Goal: Task Accomplishment & Management: Manage account settings

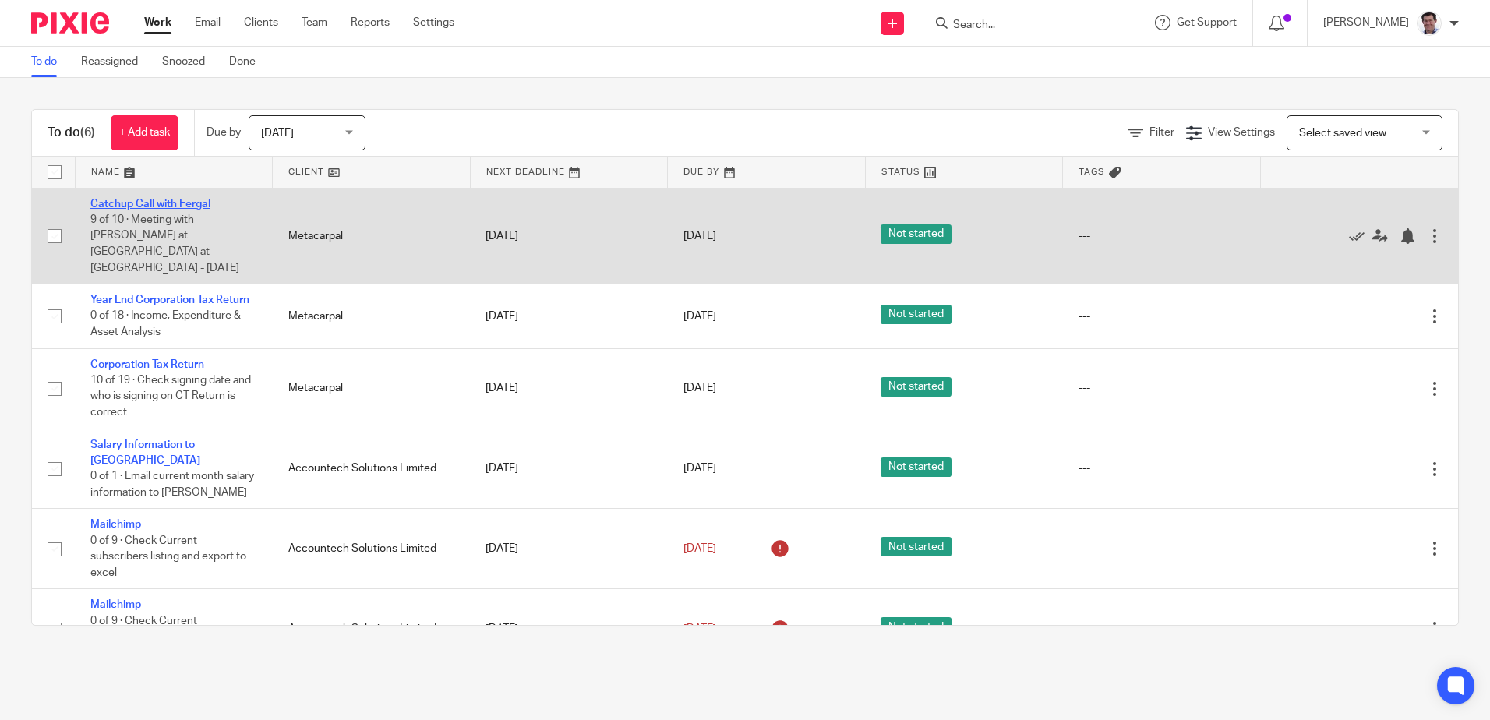
click at [152, 201] on link "Catchup Call with Fergal" at bounding box center [150, 204] width 120 height 11
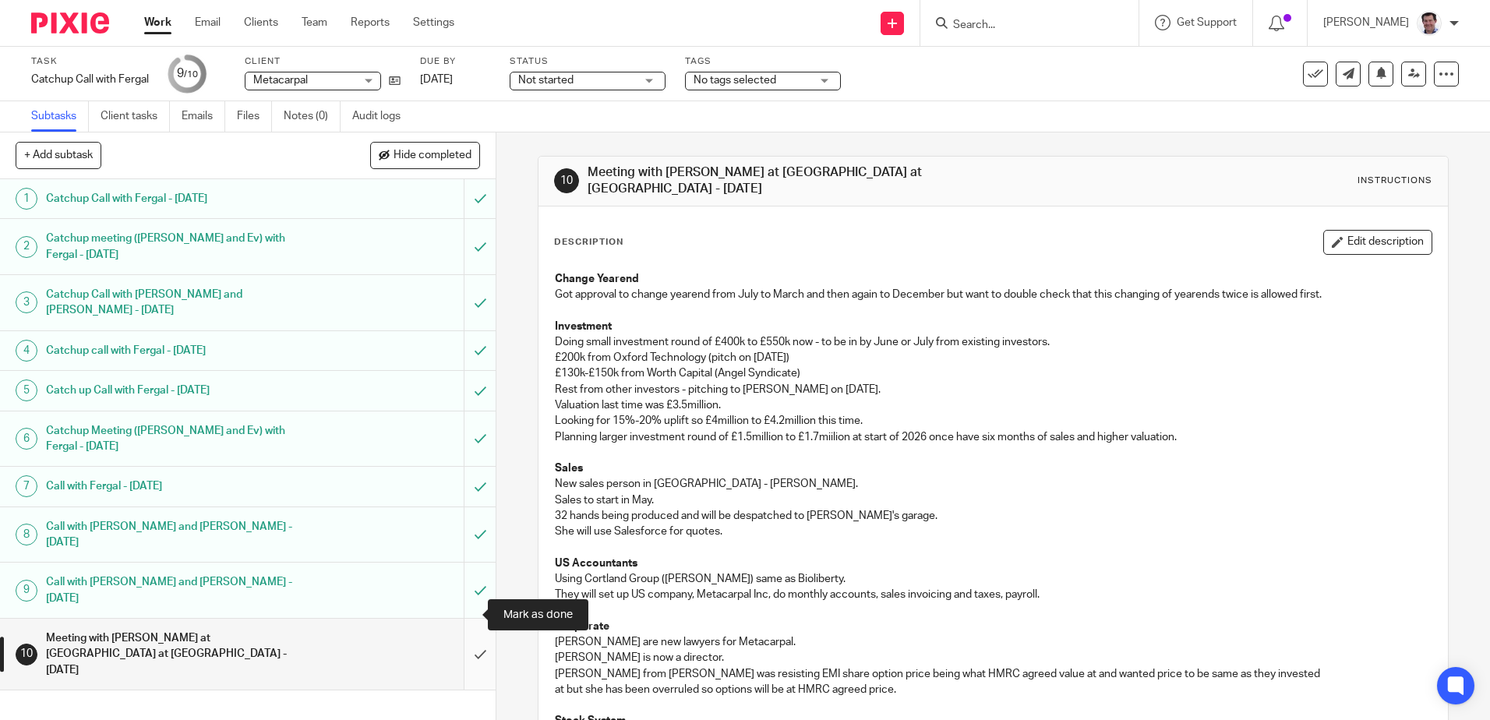
click at [458, 619] on input "submit" at bounding box center [248, 654] width 496 height 71
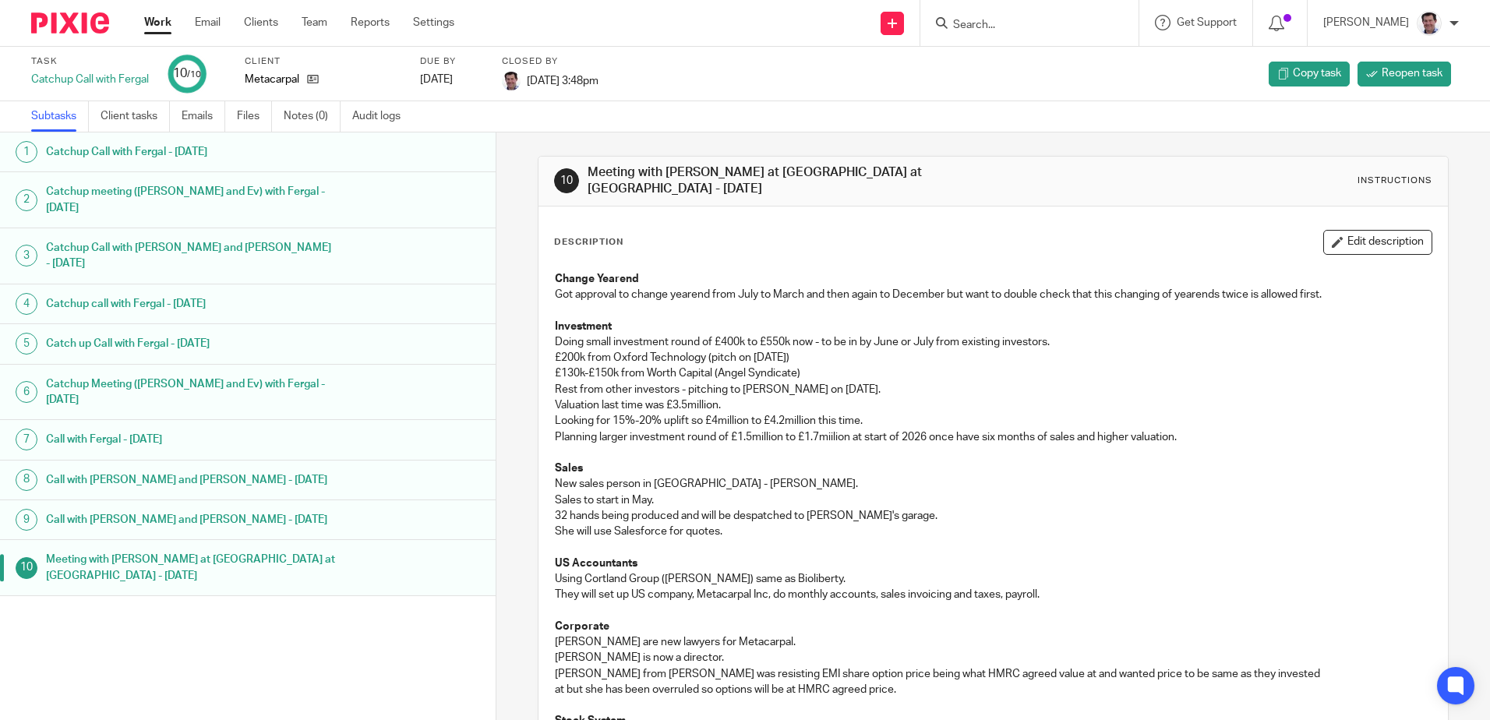
click at [95, 81] on div "Catchup Call with Fergal" at bounding box center [90, 80] width 118 height 16
click at [57, 115] on link "Subtasks" at bounding box center [60, 116] width 58 height 30
click at [163, 19] on link "Work" at bounding box center [157, 23] width 27 height 16
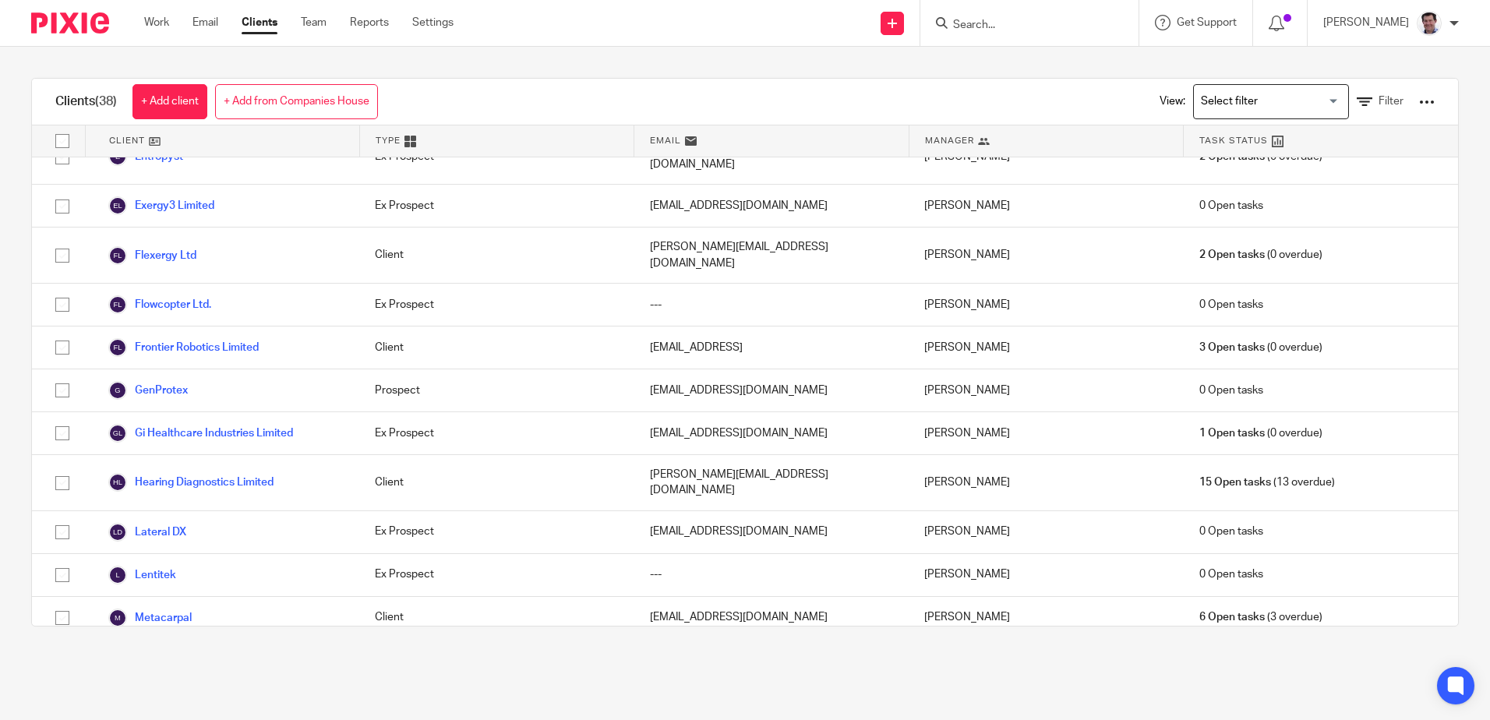
scroll to position [701, 0]
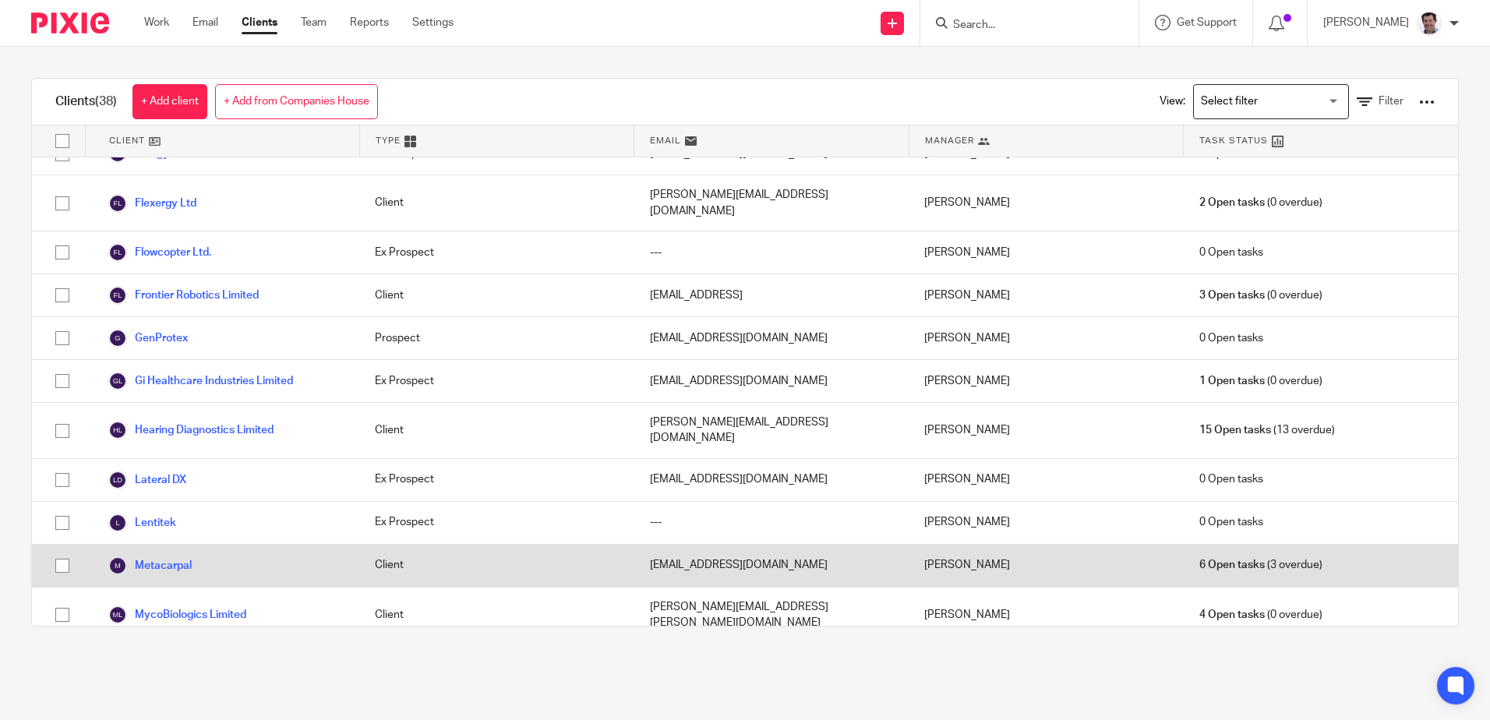
click at [153, 545] on div "Metacarpal" at bounding box center [222, 566] width 274 height 42
click at [161, 556] on link "Metacarpal" at bounding box center [149, 565] width 83 height 19
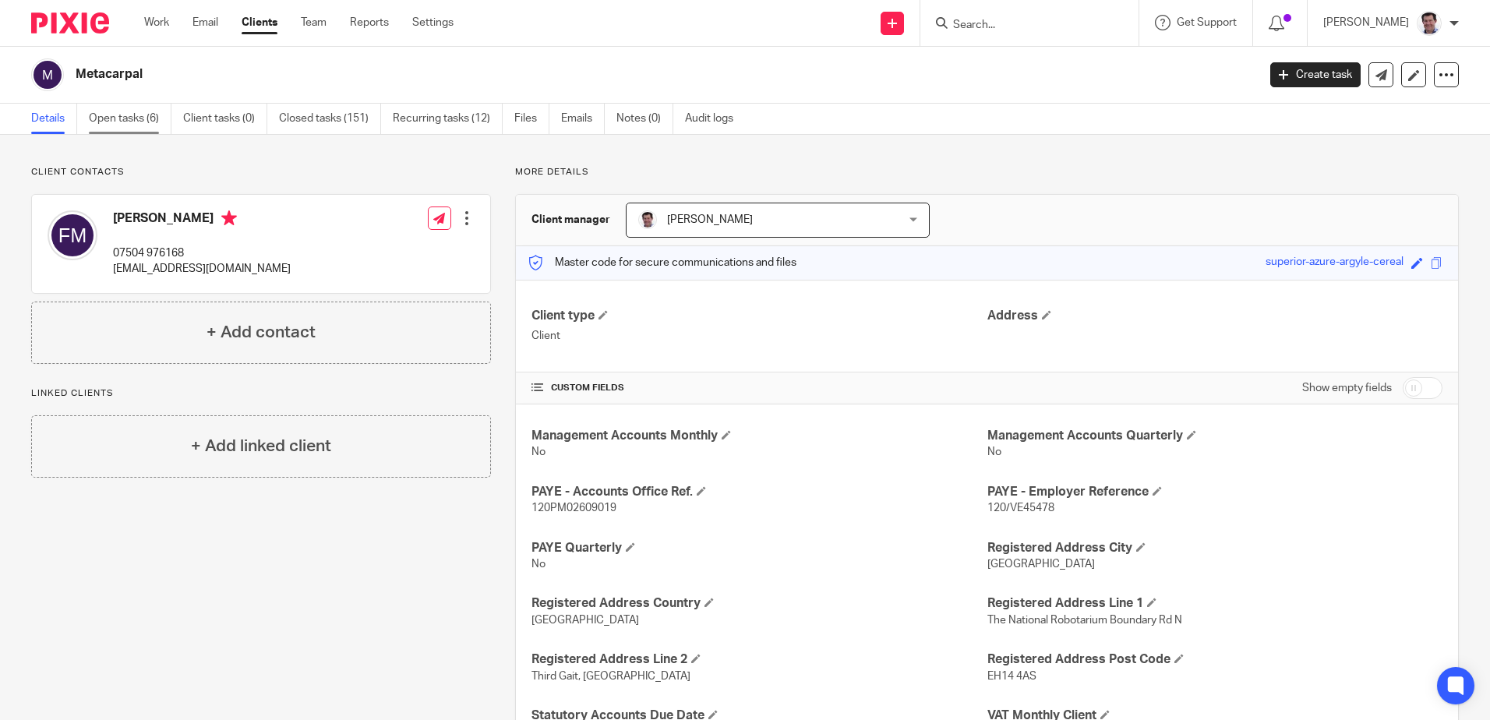
click at [128, 117] on link "Open tasks (6)" at bounding box center [130, 119] width 83 height 30
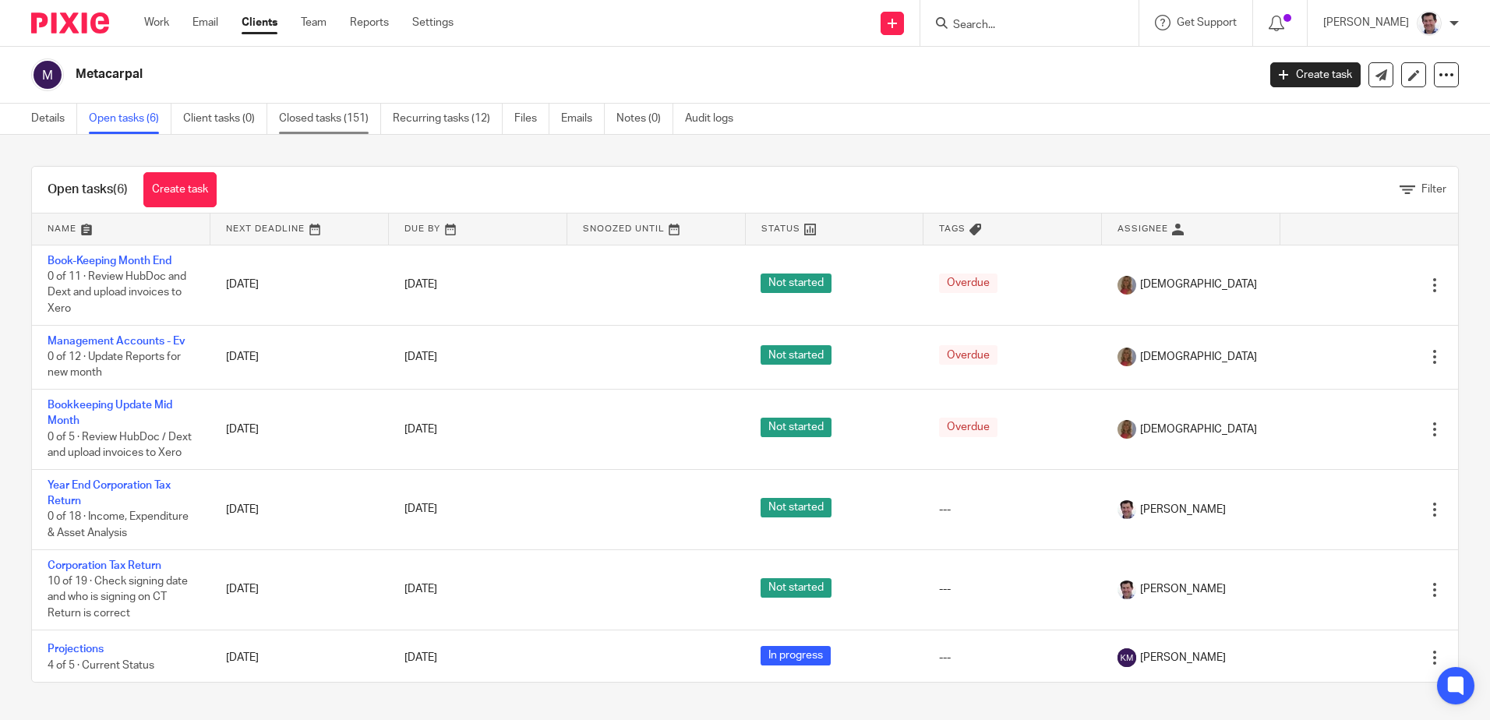
click at [298, 120] on link "Closed tasks (151)" at bounding box center [330, 119] width 102 height 30
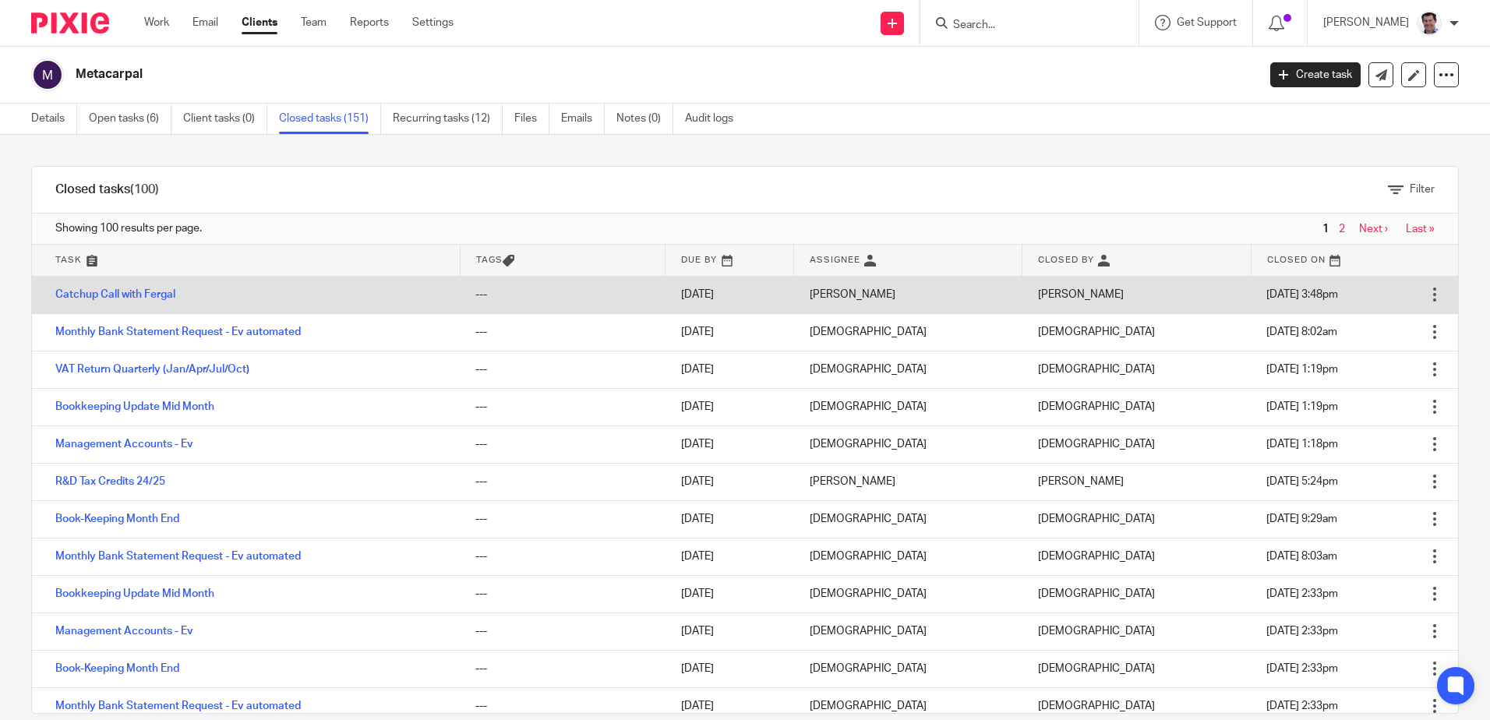
click at [141, 285] on td "Catchup Call with Fergal" at bounding box center [246, 294] width 428 height 37
click at [141, 291] on link "Catchup Call with Fergal" at bounding box center [115, 294] width 120 height 11
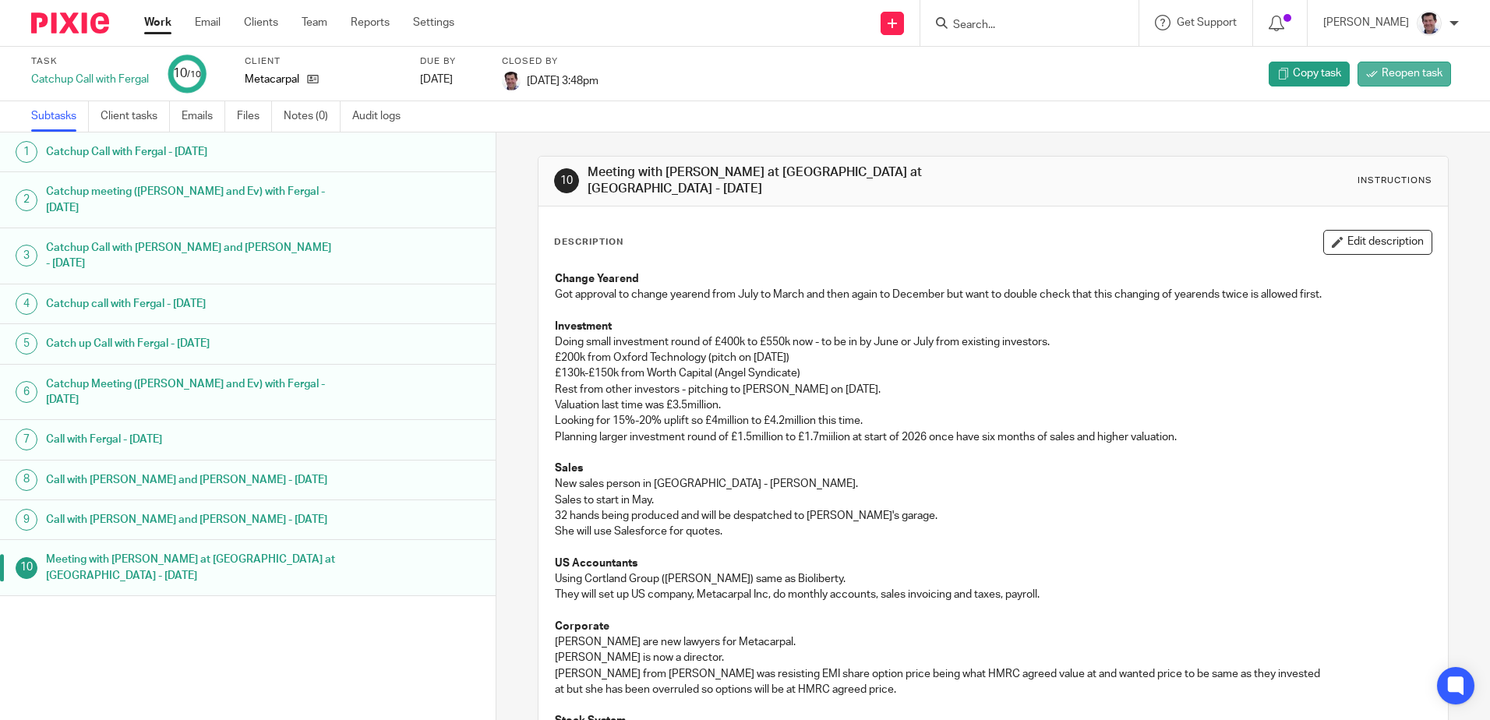
click at [1382, 75] on span "Reopen task" at bounding box center [1412, 73] width 61 height 16
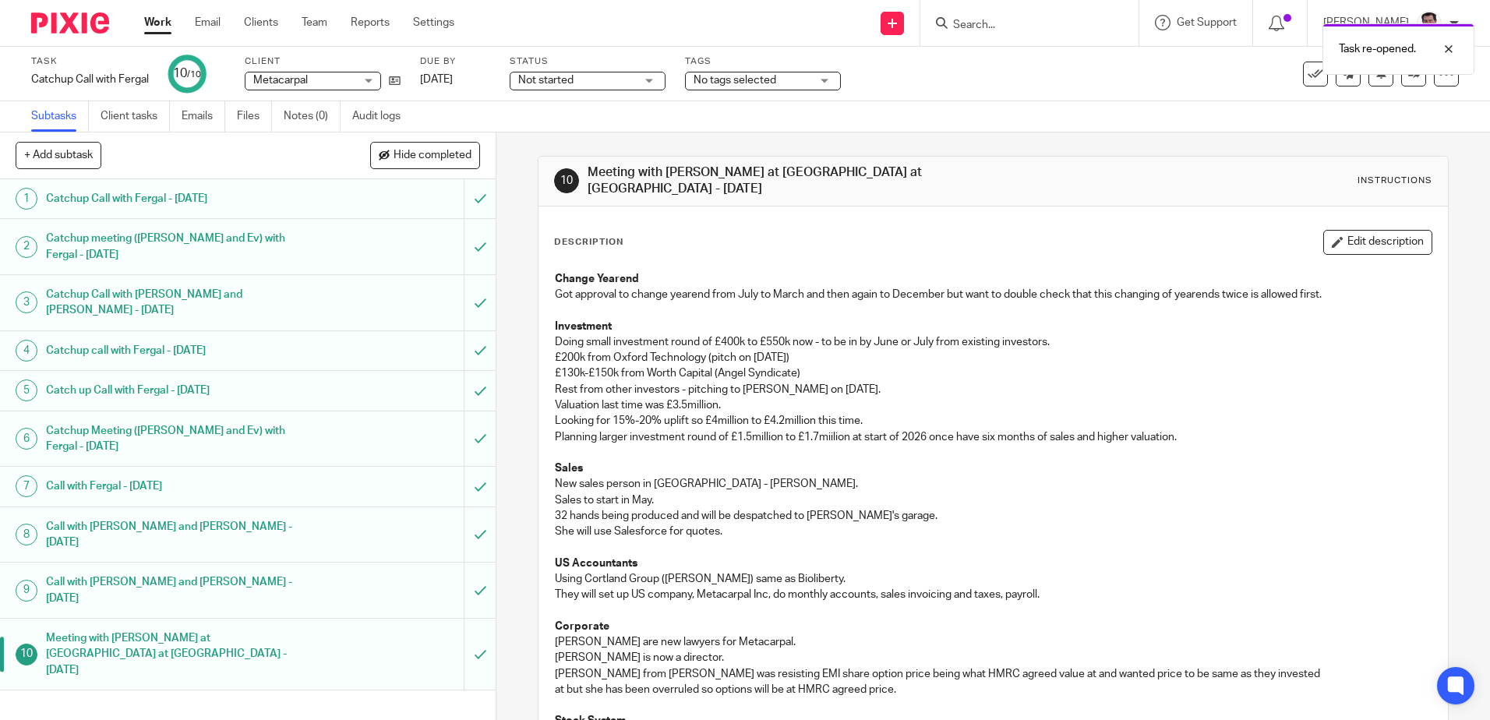
click at [55, 147] on button "+ Add subtask" at bounding box center [59, 155] width 86 height 26
click at [76, 154] on input "text" at bounding box center [192, 156] width 352 height 26
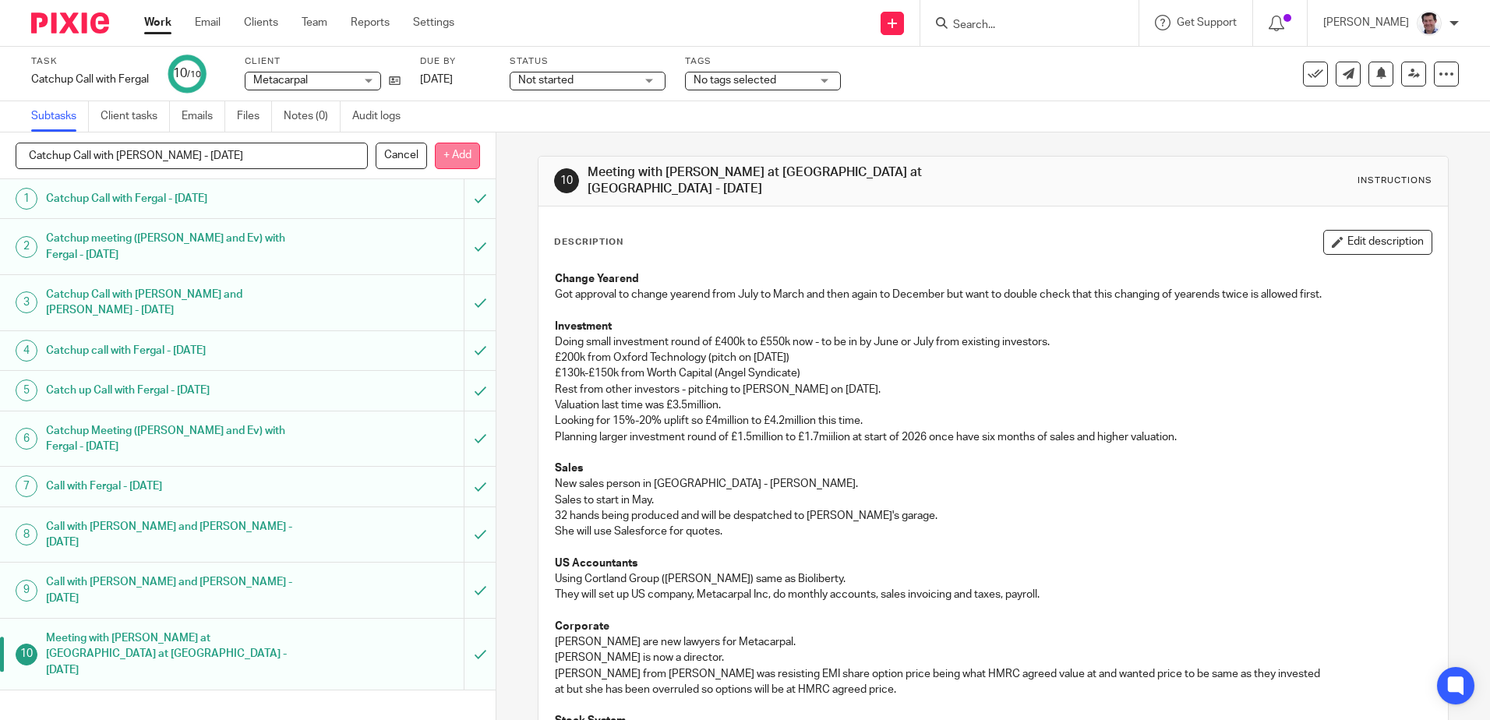
type input "Catchup Call with [PERSON_NAME] - [DATE]"
click at [450, 156] on p "+ Add" at bounding box center [457, 156] width 45 height 26
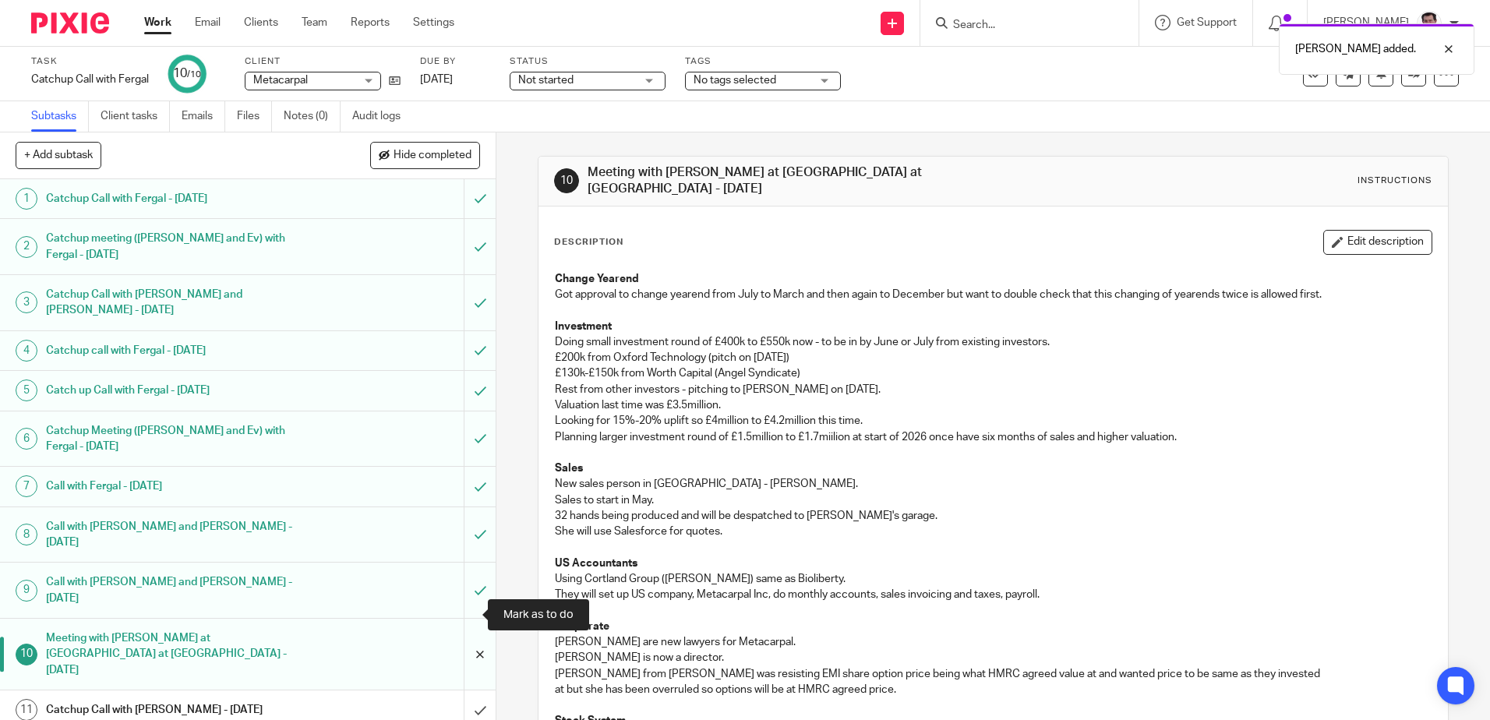
click at [471, 619] on input "submit" at bounding box center [248, 654] width 496 height 71
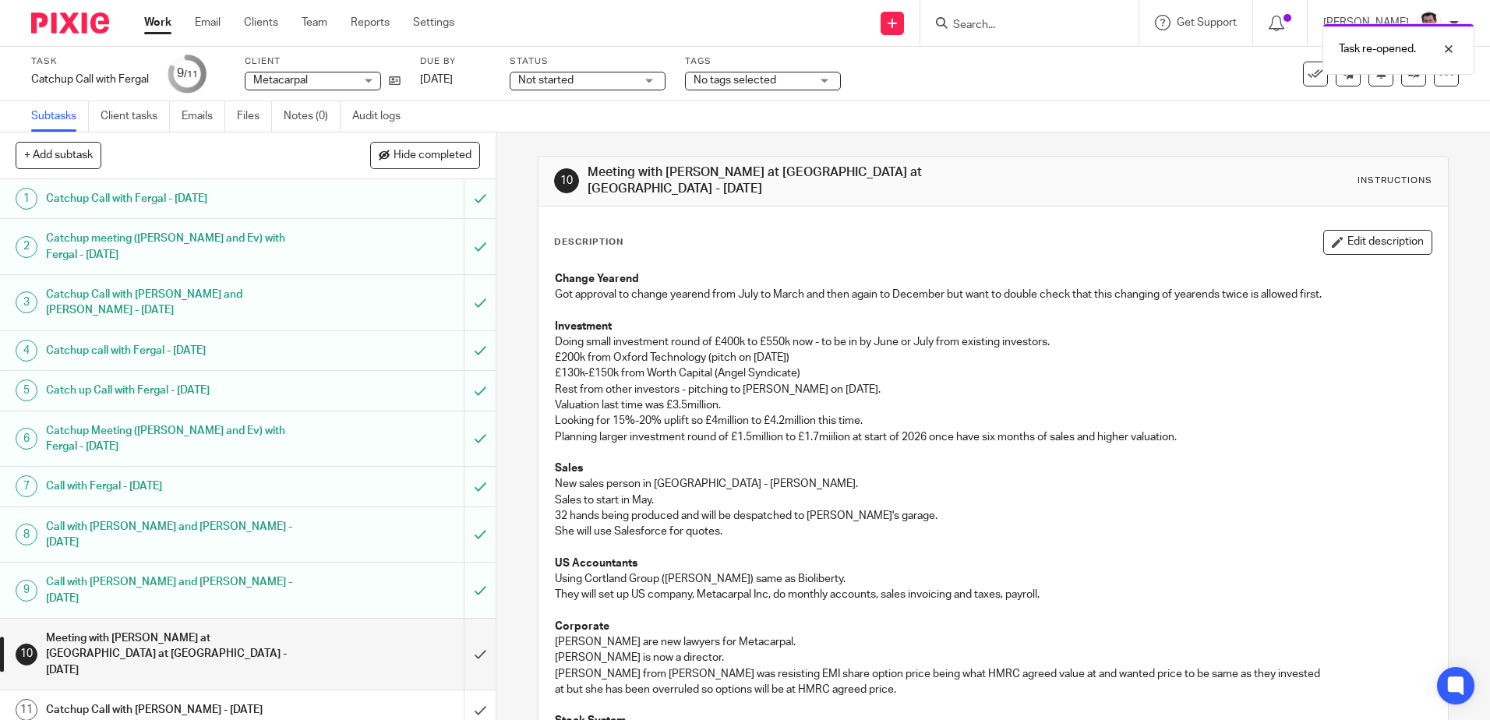
click at [179, 698] on h1 "Catchup Call with Bruno - 22 September 2025" at bounding box center [180, 709] width 268 height 23
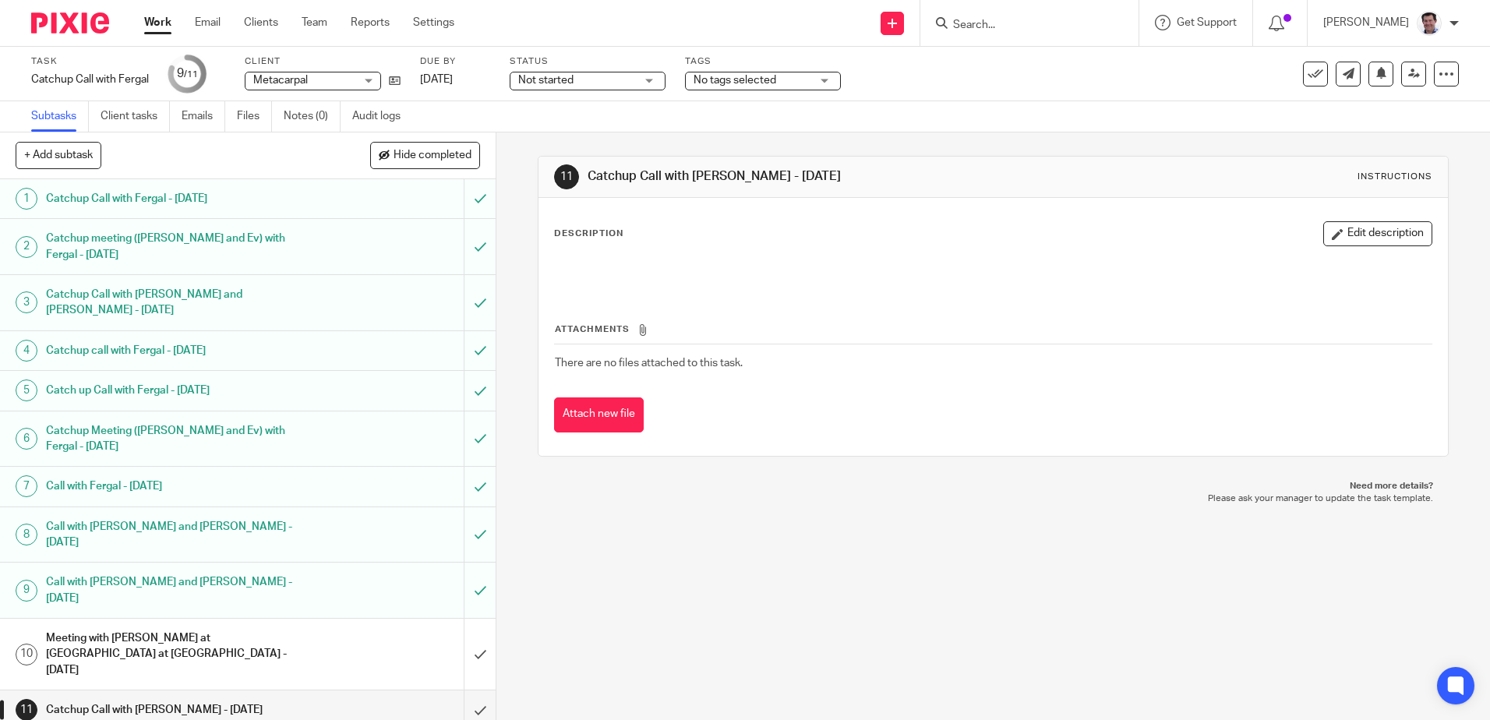
click at [1360, 232] on button "Edit description" at bounding box center [1377, 233] width 109 height 25
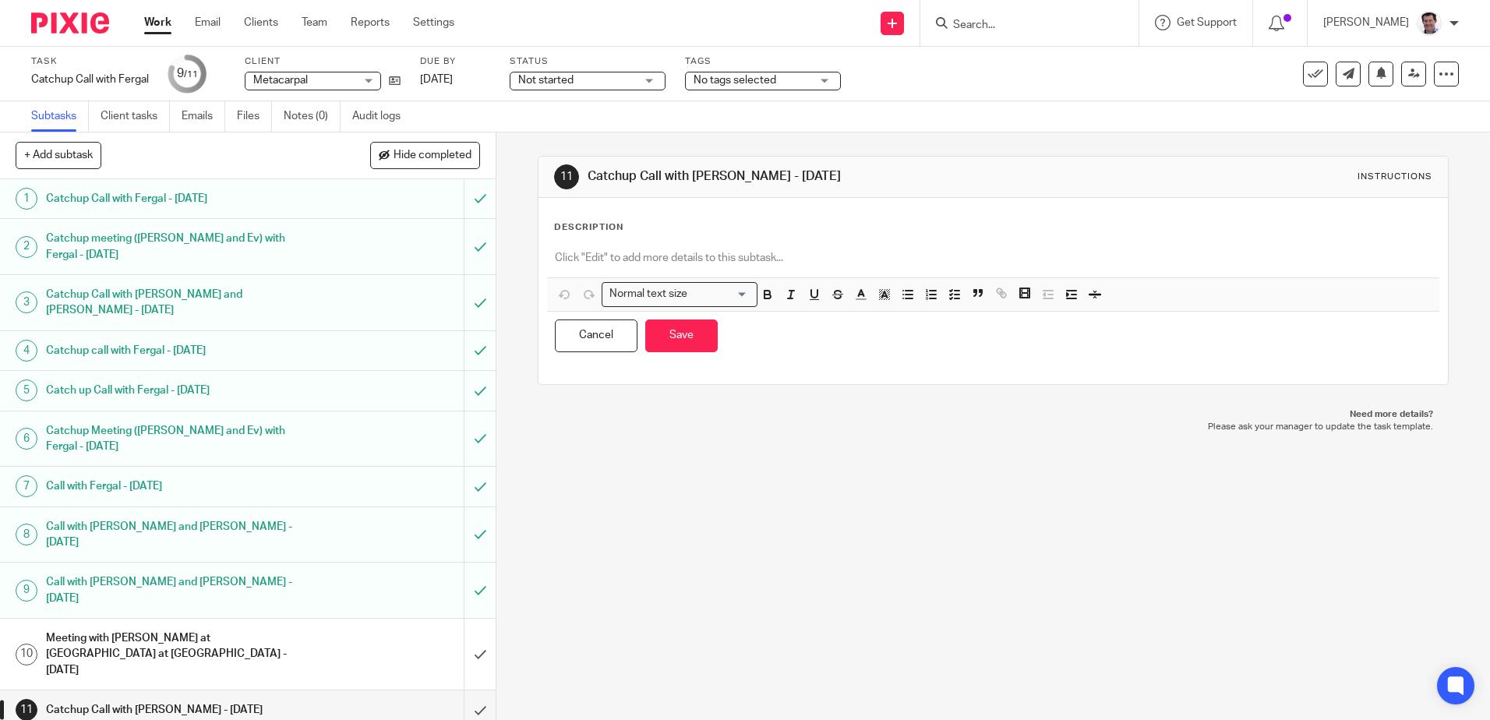
click at [582, 251] on div at bounding box center [993, 259] width 892 height 35
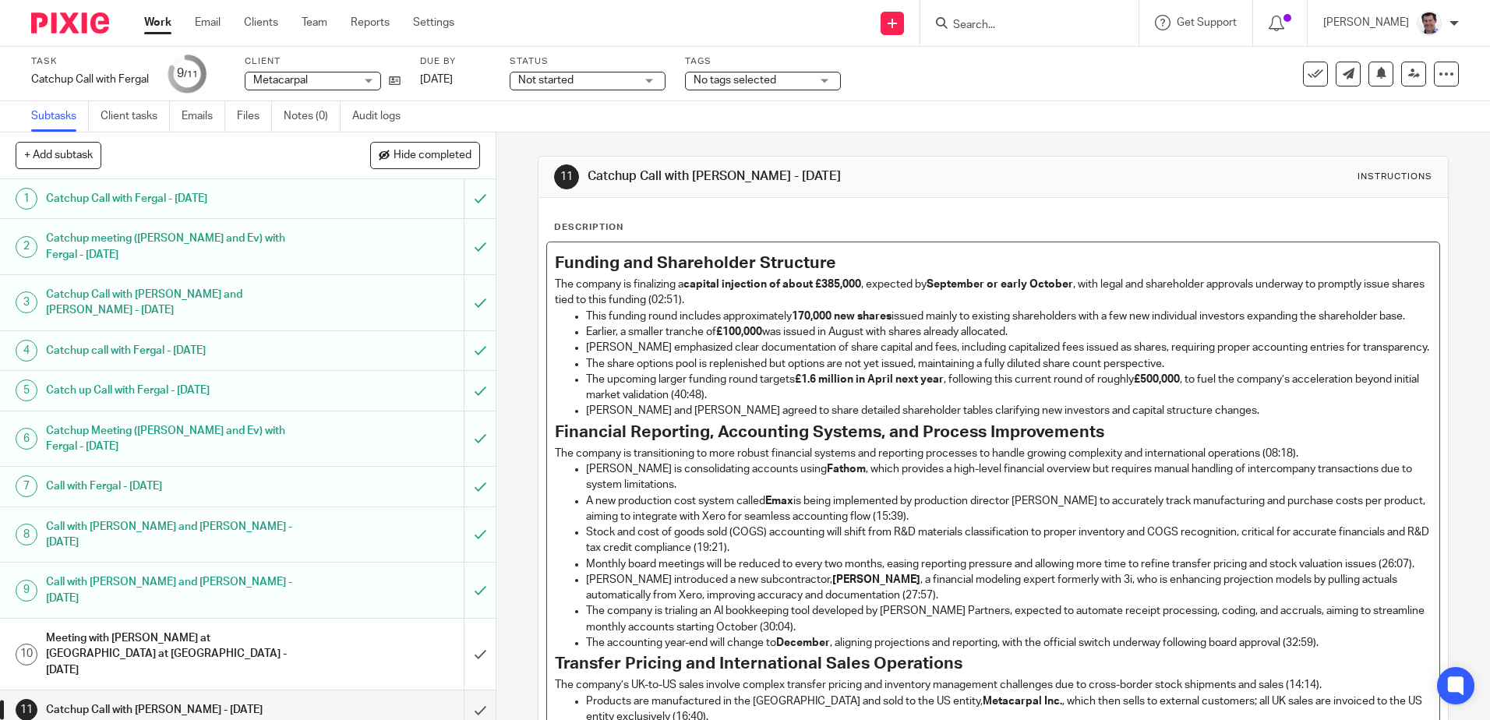
click at [729, 302] on p "The company is finalizing a capital injection of about £385,000 , expected by S…" at bounding box center [993, 293] width 876 height 32
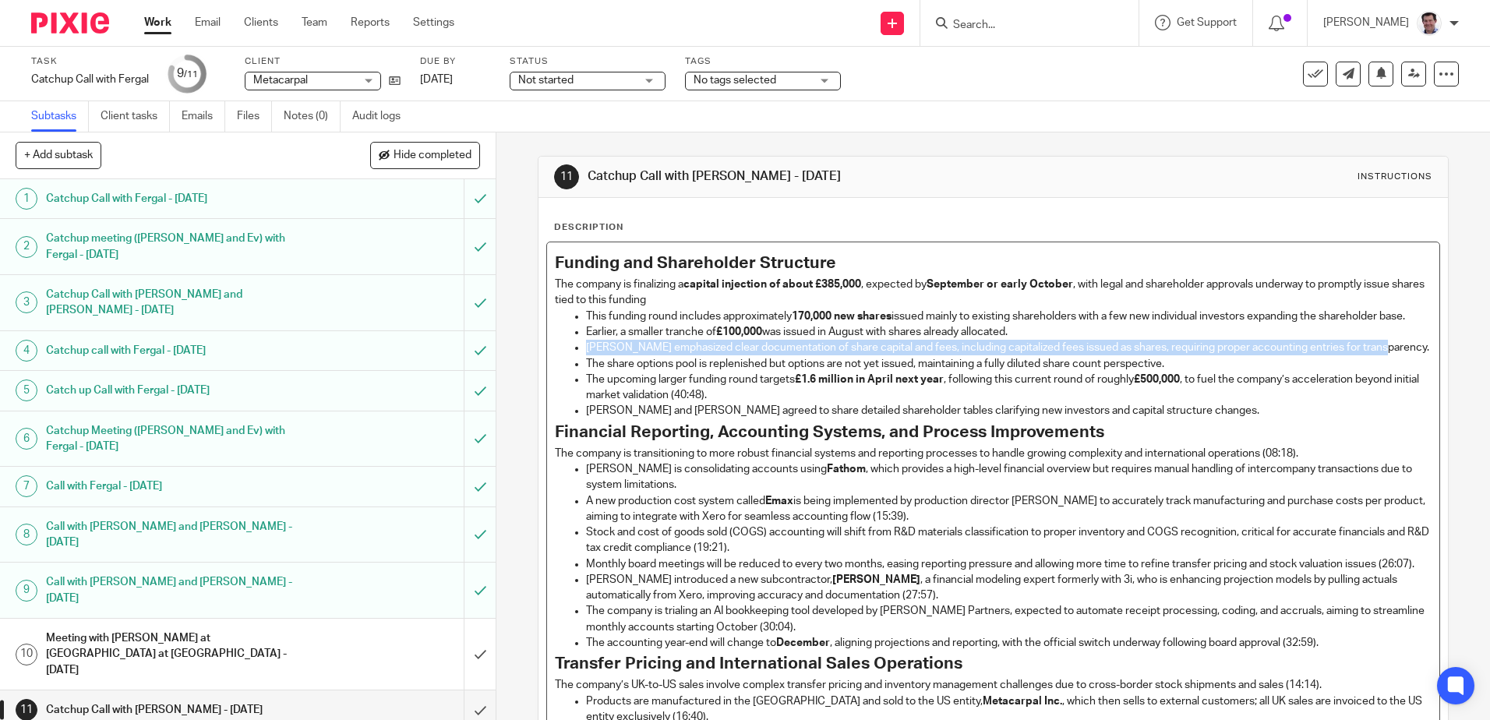
drag, startPoint x: 1382, startPoint y: 363, endPoint x: 576, endPoint y: 366, distance: 806.6
click at [576, 366] on ul "This funding round includes approximately 170,000 new shares issued mainly to e…" at bounding box center [993, 364] width 876 height 111
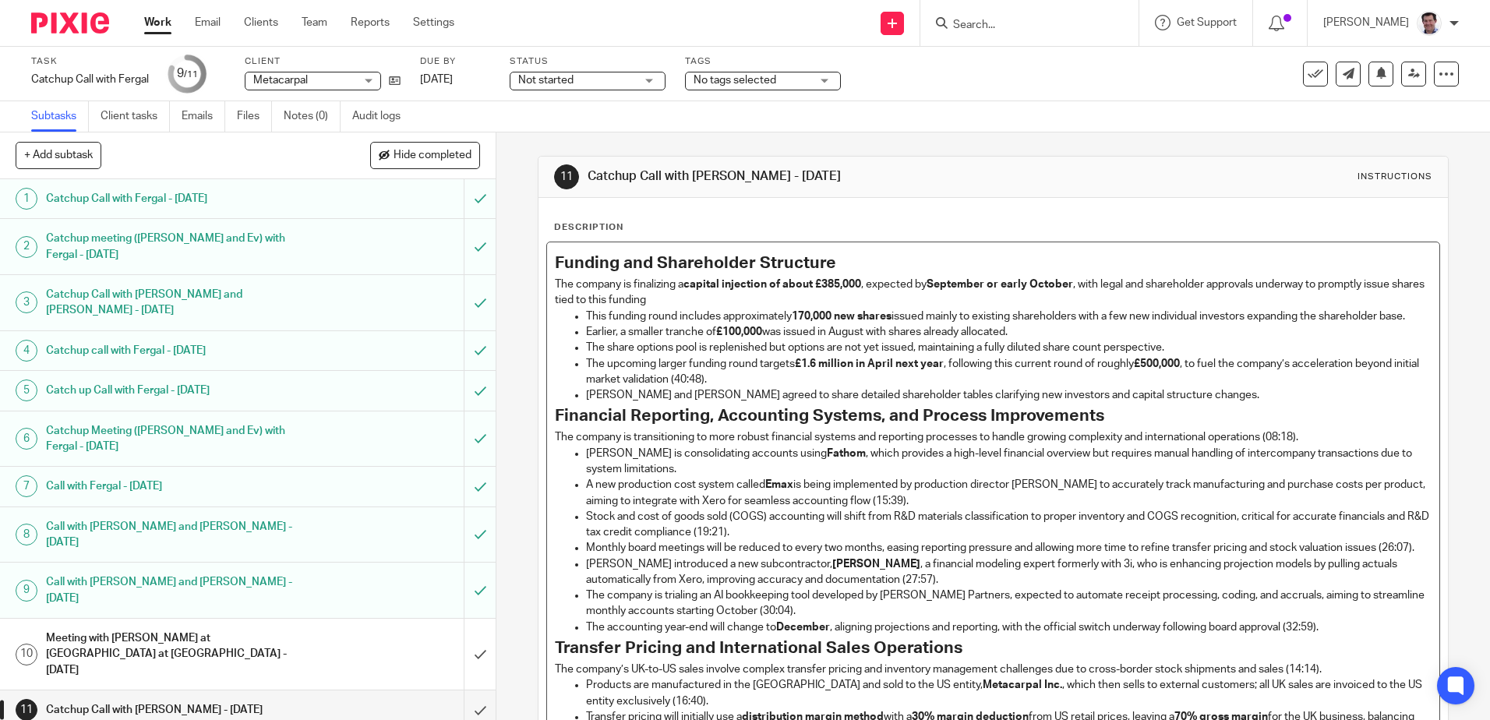
click at [1182, 355] on p "The share options pool is replenished but options are not yet issued, maintaini…" at bounding box center [1008, 348] width 845 height 16
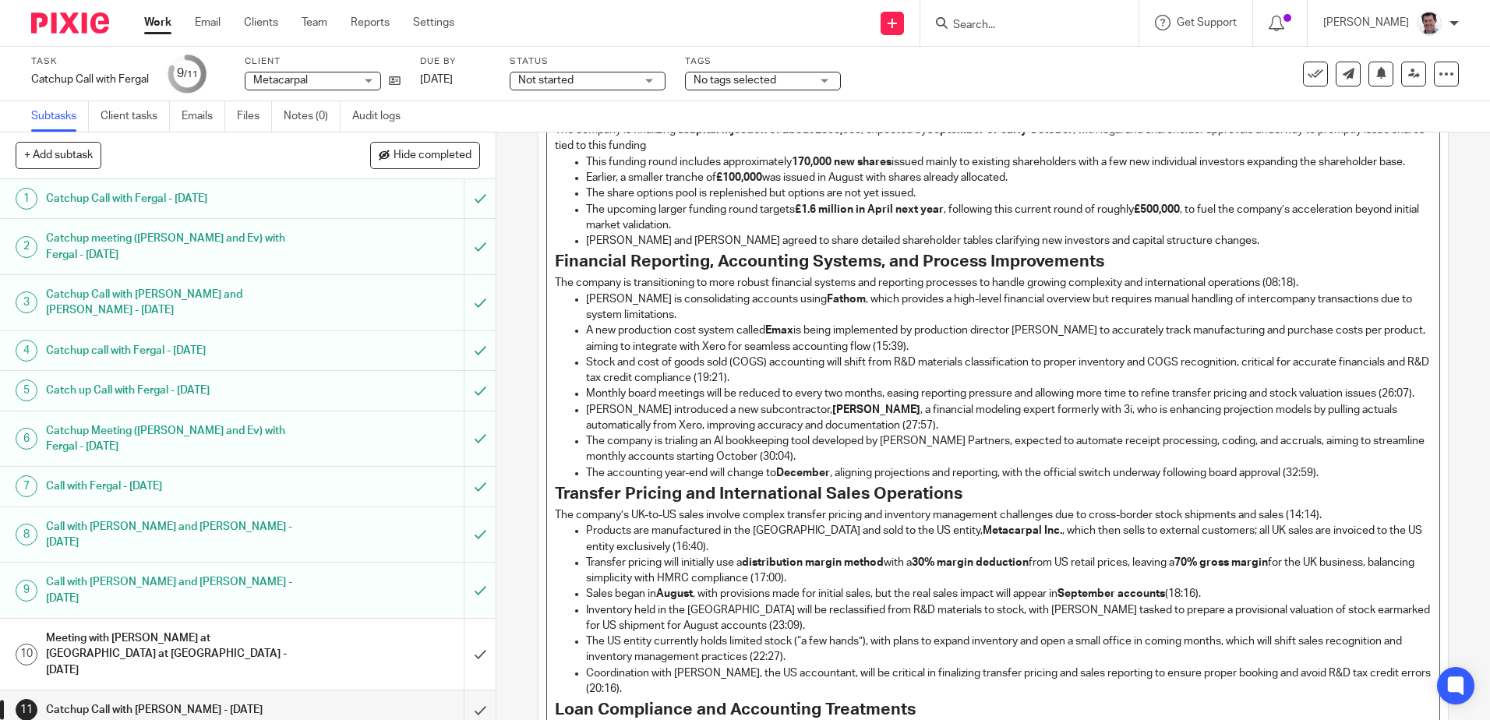
scroll to position [156, 0]
click at [1304, 289] on p "The company is transitioning to more robust financial systems and reporting pro…" at bounding box center [993, 282] width 876 height 16
click at [892, 353] on p "A new production cost system called Emax is being implemented by production dir…" at bounding box center [1008, 337] width 845 height 32
click at [764, 385] on p "Stock and cost of goods sold (COGS) accounting will shift from R&D materials cl…" at bounding box center [1008, 369] width 845 height 32
click at [627, 400] on p "Monthly board meetings will be reduced to every two months, easing reporting pr…" at bounding box center [1008, 392] width 845 height 16
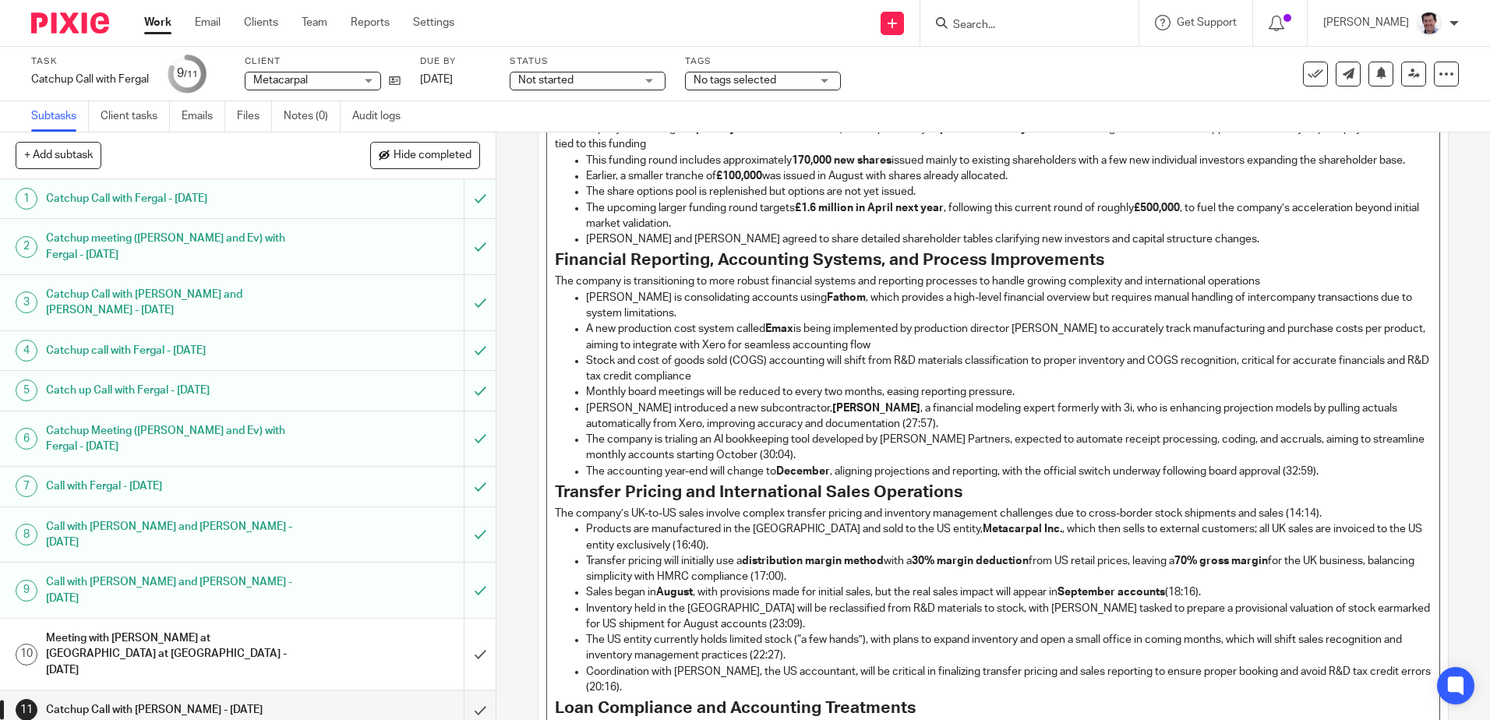
click at [880, 433] on p "Stephen introduced a new subcontractor, Tom Hillman , a financial modeling expe…" at bounding box center [1008, 417] width 845 height 32
click at [961, 456] on p "The company is trialing an AI bookkeeping tool developed by Wilson Partners, ex…" at bounding box center [1008, 448] width 845 height 32
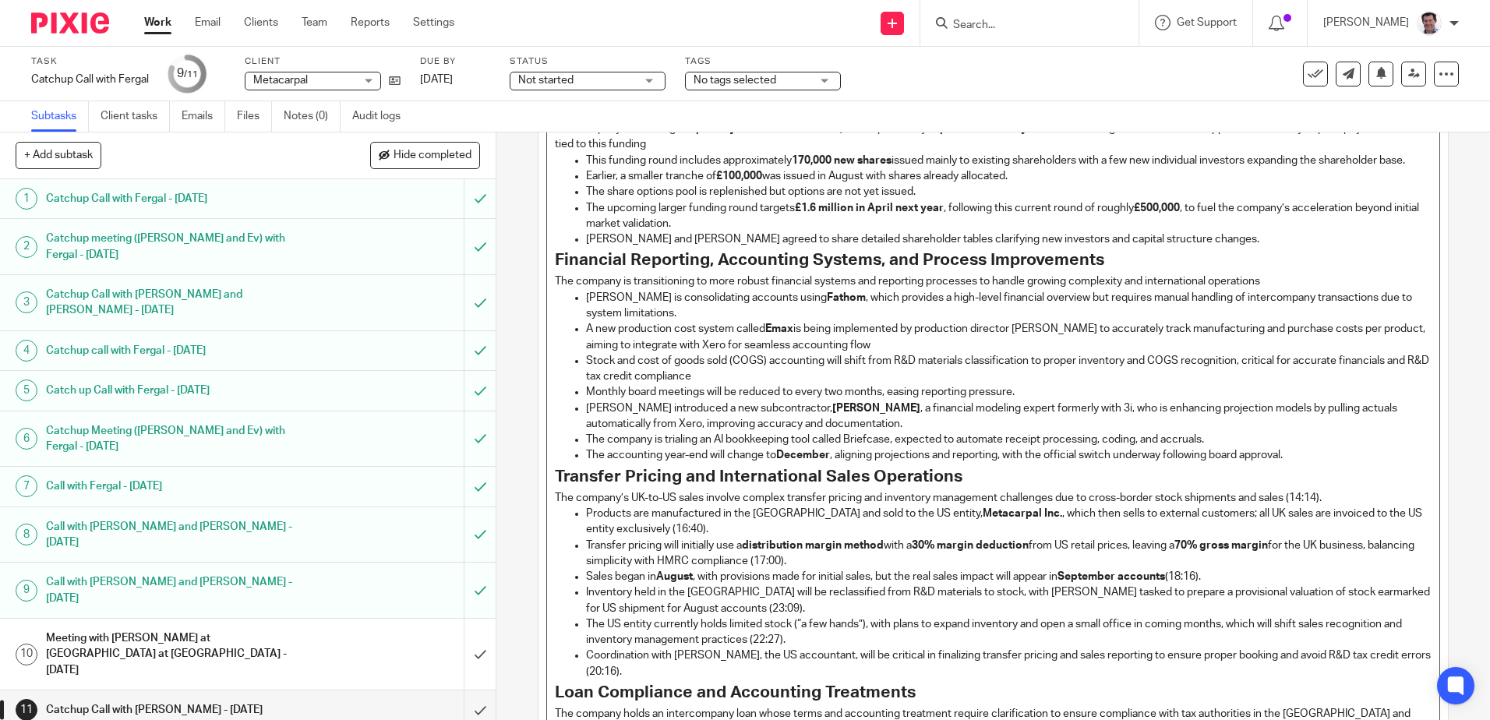
scroll to position [390, 0]
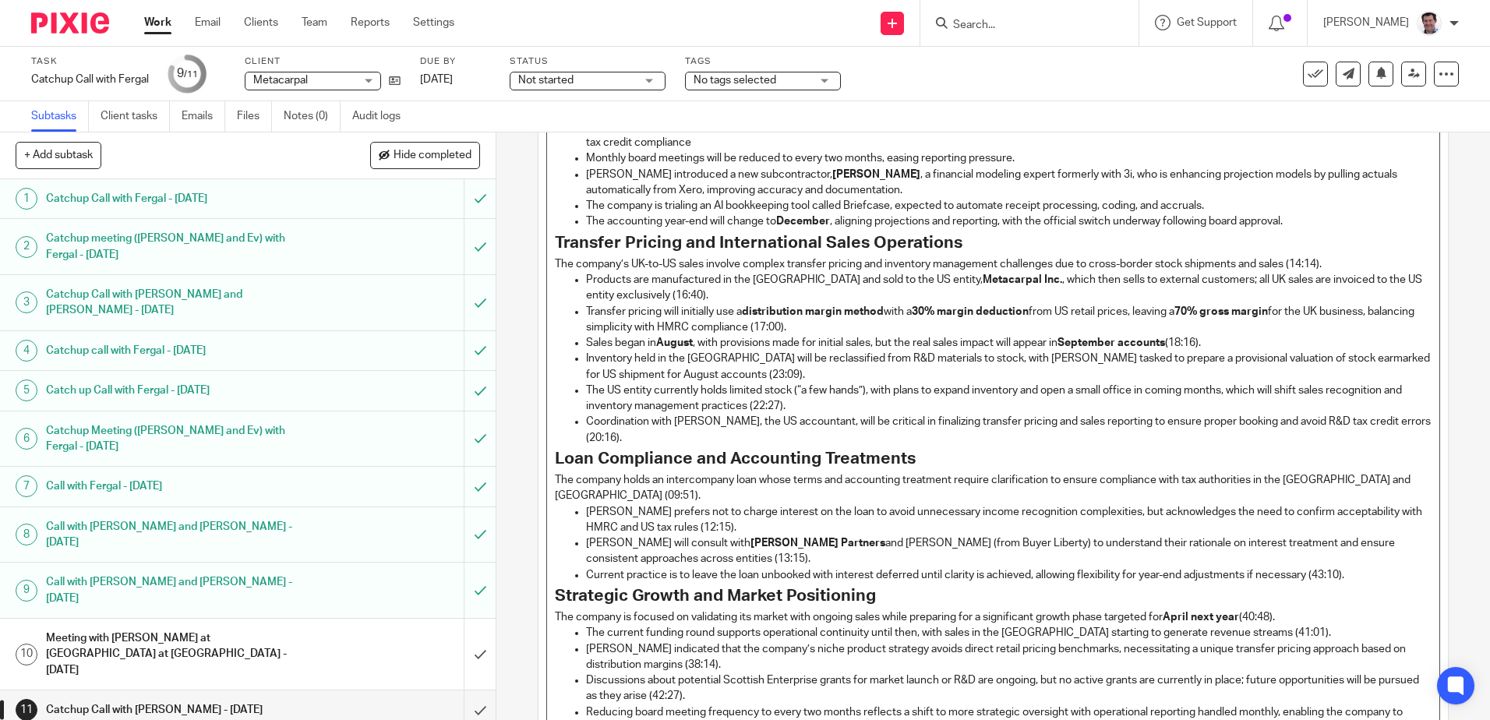
drag, startPoint x: 1331, startPoint y: 276, endPoint x: 1347, endPoint y: 285, distance: 18.8
click at [1331, 272] on p "The company’s UK-to-US sales involve complex transfer pricing and inventory man…" at bounding box center [993, 264] width 876 height 16
drag, startPoint x: 816, startPoint y: 355, endPoint x: 839, endPoint y: 374, distance: 29.3
click at [817, 351] on p "Sales began in August , with provisions made for initial sales, but the real sa…" at bounding box center [1008, 343] width 845 height 16
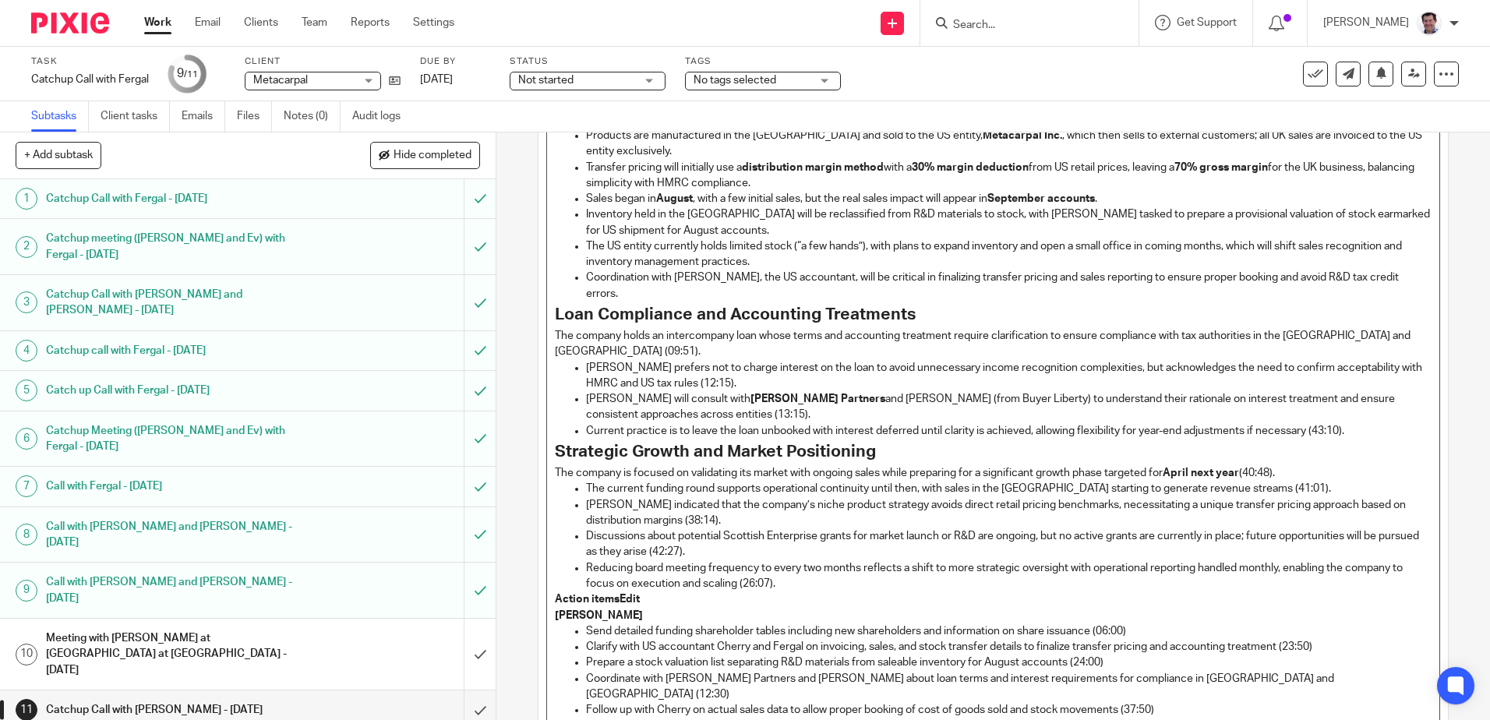
scroll to position [546, 0]
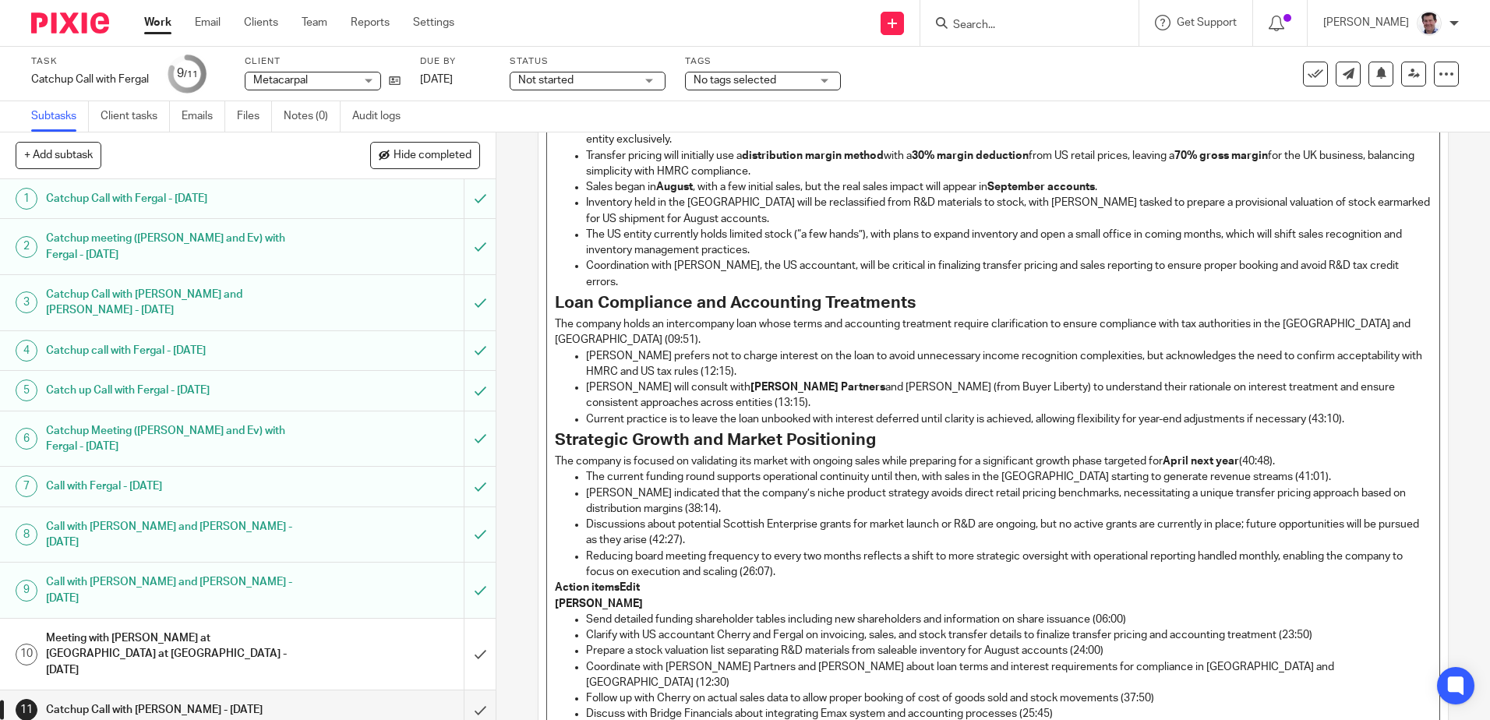
drag, startPoint x: 1374, startPoint y: 327, endPoint x: 1383, endPoint y: 333, distance: 10.8
click at [1377, 330] on p "The company holds an intercompany loan whose terms and accounting treatment req…" at bounding box center [993, 332] width 876 height 32
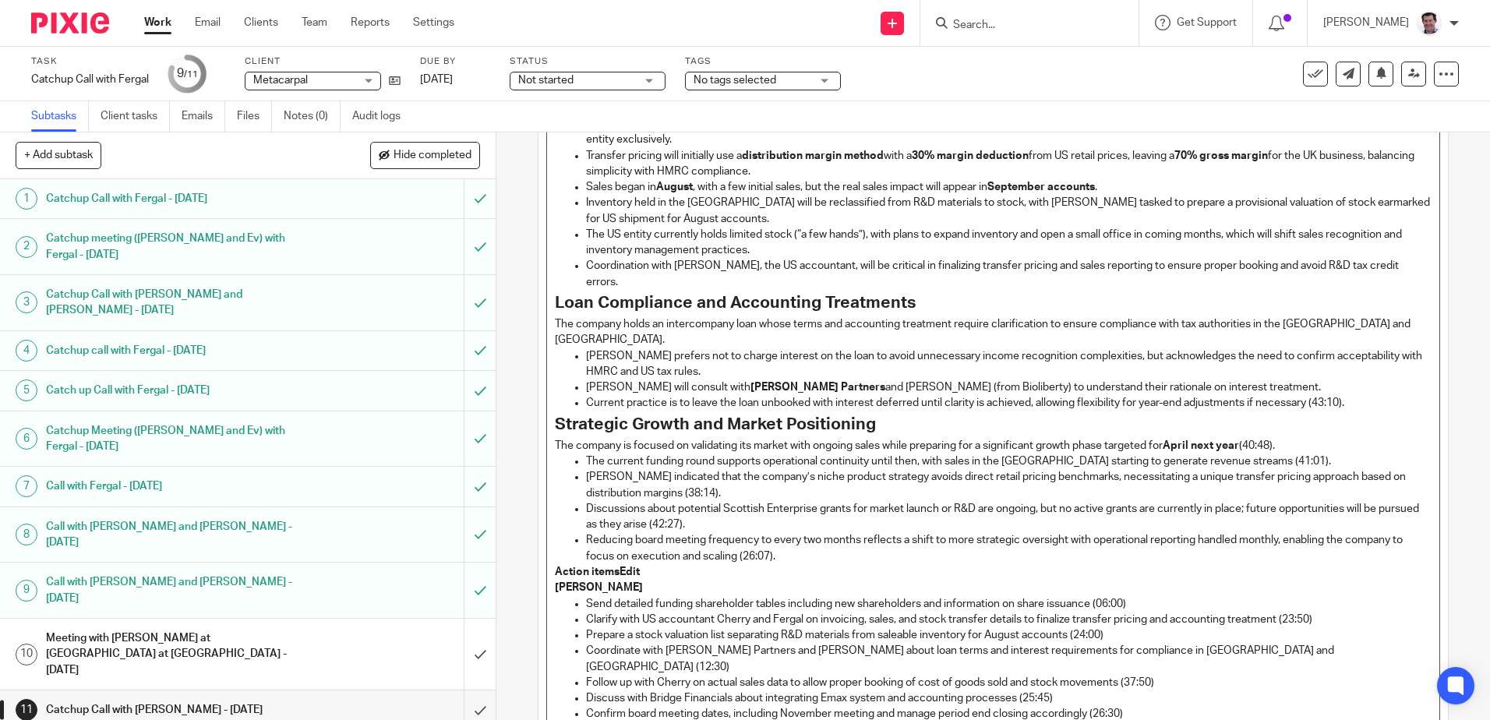
click at [810, 395] on p "Current practice is to leave the loan unbooked with interest deferred until cla…" at bounding box center [1008, 403] width 845 height 16
click at [1346, 395] on p "Current practice is to leave the loan with no interest charged until clarity is…" at bounding box center [1008, 403] width 845 height 16
click at [1287, 438] on p "The company is focused on validating its market with ongoing sales while prepar…" at bounding box center [993, 446] width 876 height 16
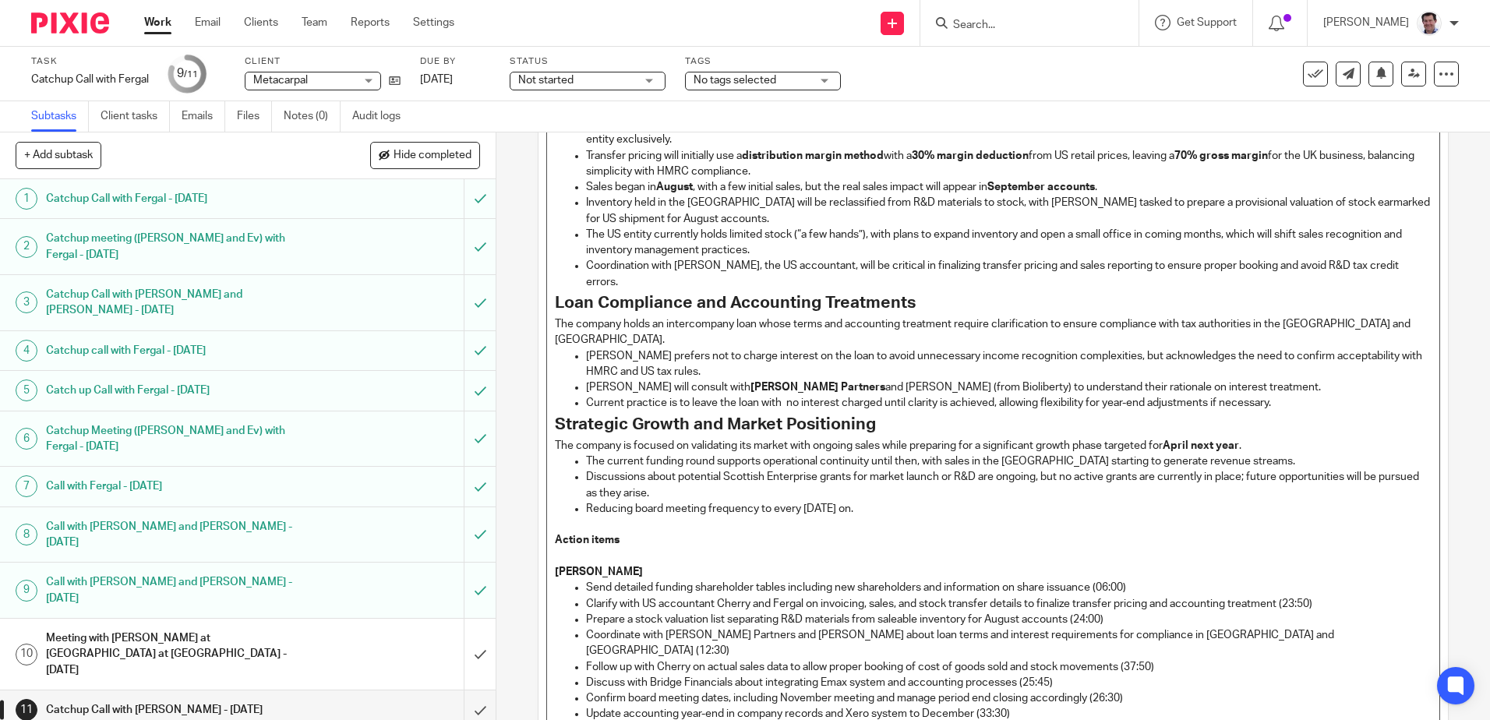
click at [1146, 580] on p "Send detailed funding shareholder tables including new shareholders and informa…" at bounding box center [1008, 588] width 845 height 16
click at [1329, 596] on p "Clarify with US accountant Cherry and Fergal on invoicing, sales, and stock tra…" at bounding box center [1008, 604] width 845 height 16
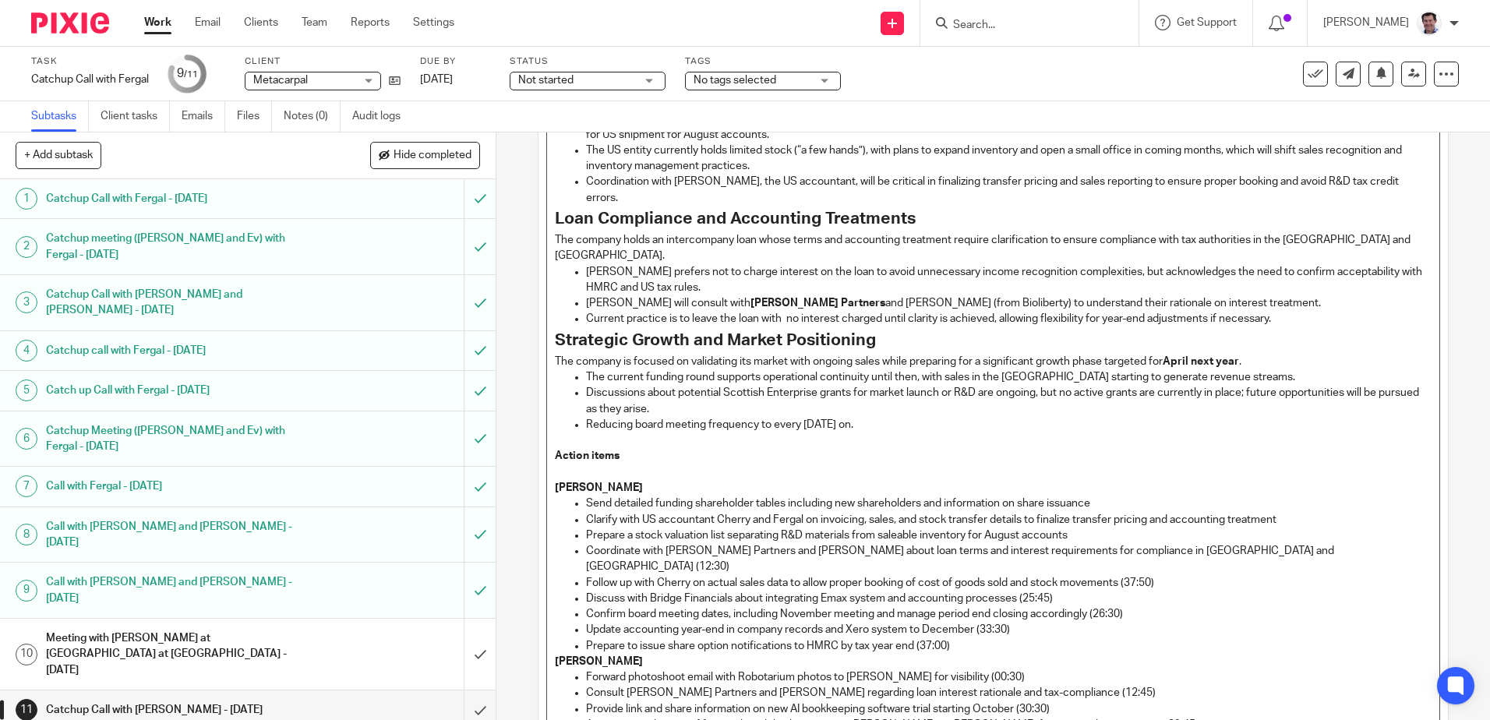
scroll to position [701, 0]
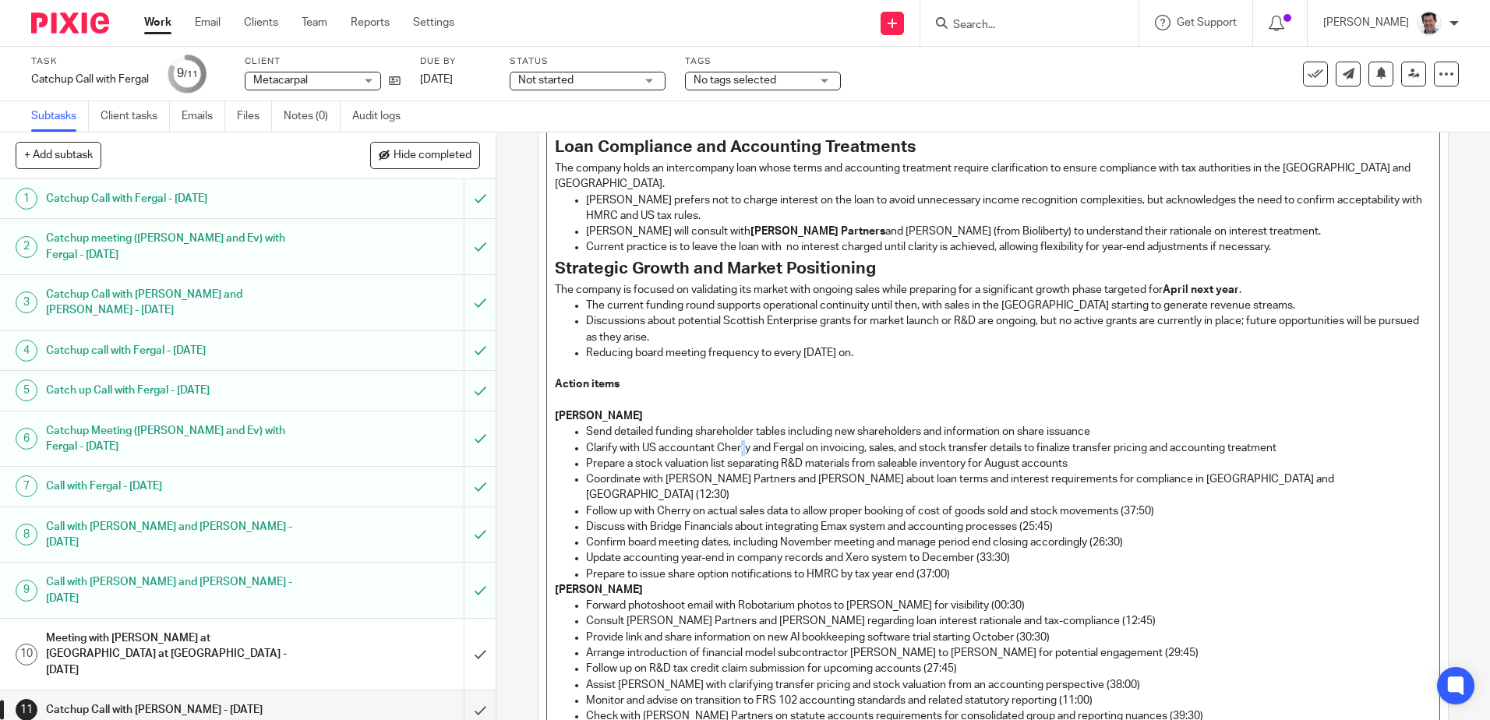
drag, startPoint x: 740, startPoint y: 430, endPoint x: 790, endPoint y: 439, distance: 51.4
click at [745, 440] on p "Clarify with US accountant Cherry and Fergal on invoicing, sales, and stock tra…" at bounding box center [1008, 448] width 845 height 16
drag, startPoint x: 1166, startPoint y: 479, endPoint x: 1173, endPoint y: 471, distance: 10.5
click at [1167, 503] on p "Follow up with Cheryl on actual sales data to allow proper booking of cost of g…" at bounding box center [1008, 511] width 845 height 16
click at [1188, 471] on p "Coordinate with Wilson Partners and Barry about loan terms and interest require…" at bounding box center [1008, 487] width 845 height 32
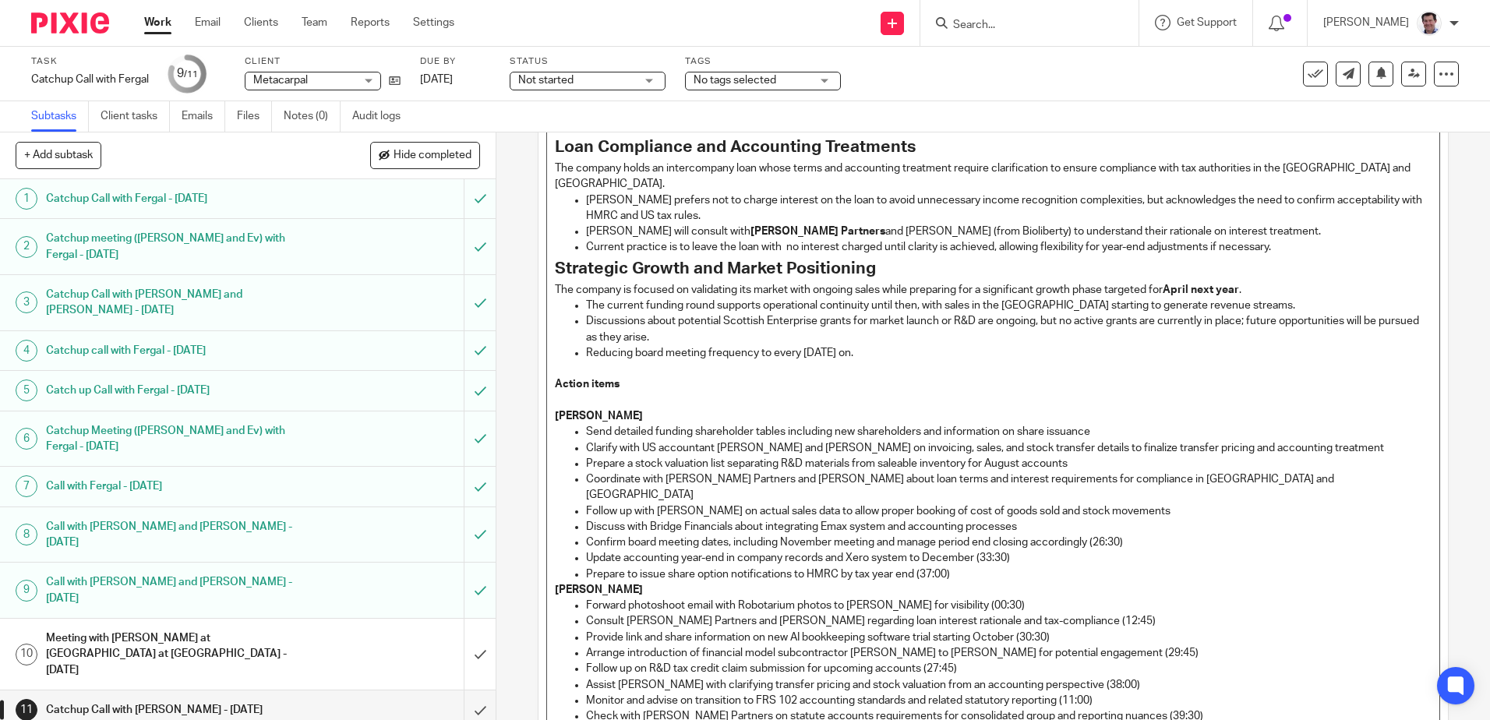
click at [884, 519] on p "Discuss with Bridge Financials about integrating Emax system and accounting pro…" at bounding box center [1008, 527] width 845 height 16
click at [1145, 535] on p "Confirm board meeting dates, including November meeting and manage period end c…" at bounding box center [1008, 543] width 845 height 16
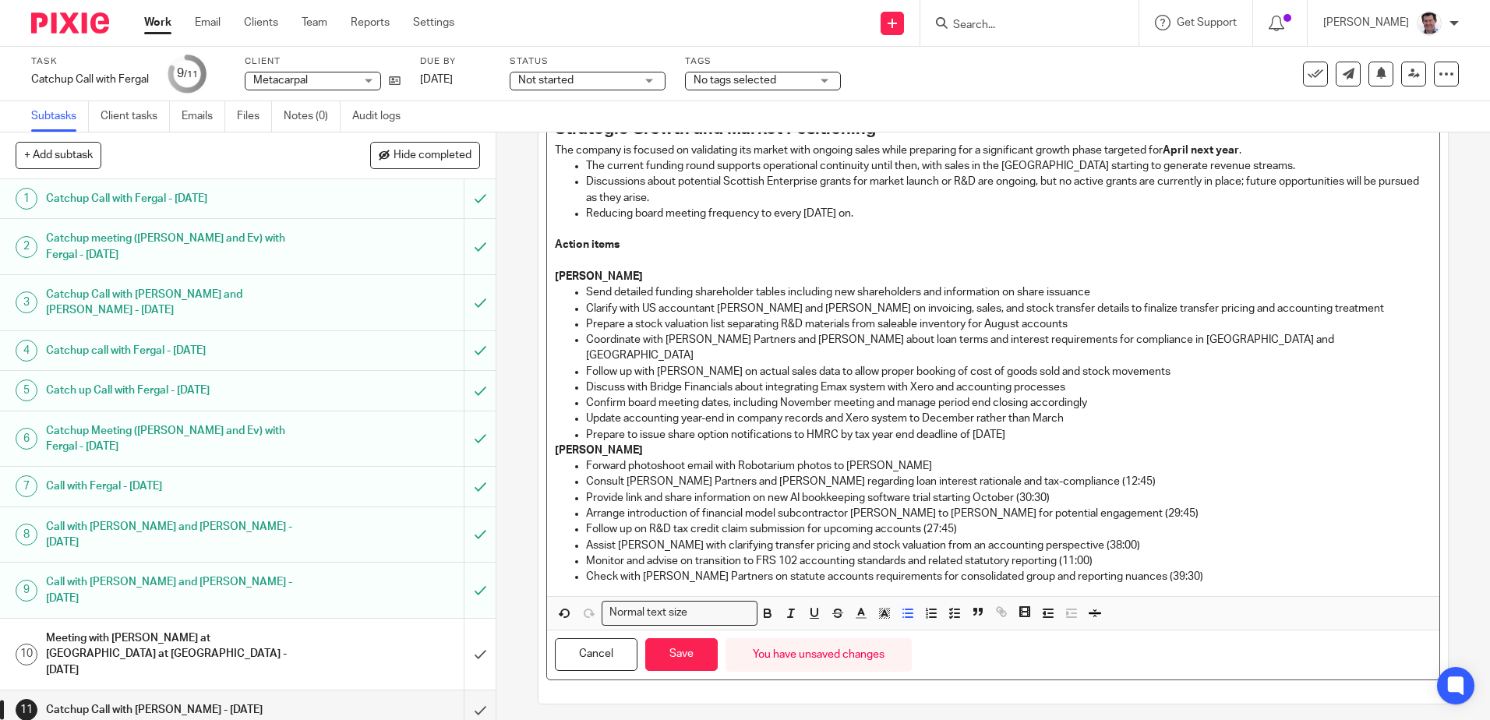
scroll to position [842, 0]
click at [1054, 473] on p "Consult Wilson Partners and Barry regarding loan interest rationale and tax-com…" at bounding box center [1008, 481] width 845 height 16
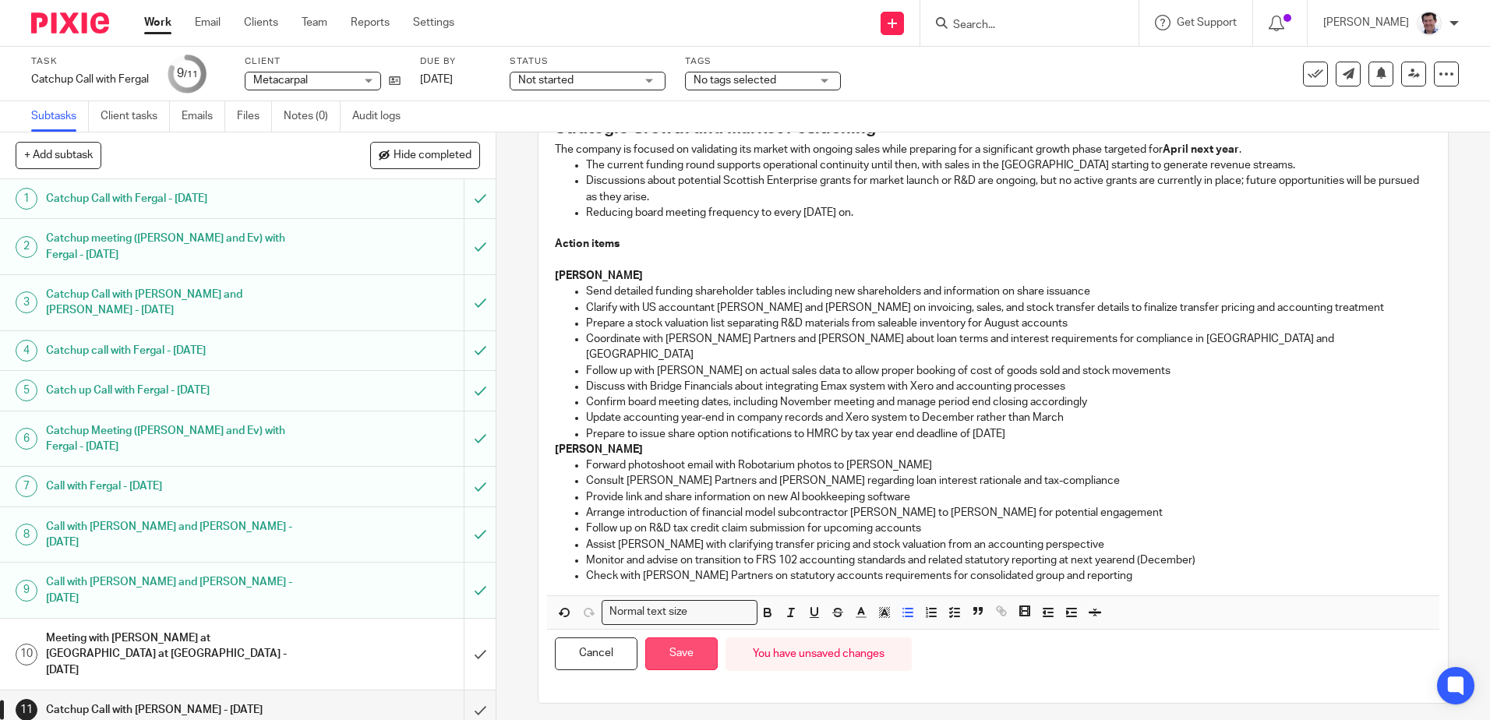
click at [683, 637] on button "Save" at bounding box center [681, 654] width 72 height 34
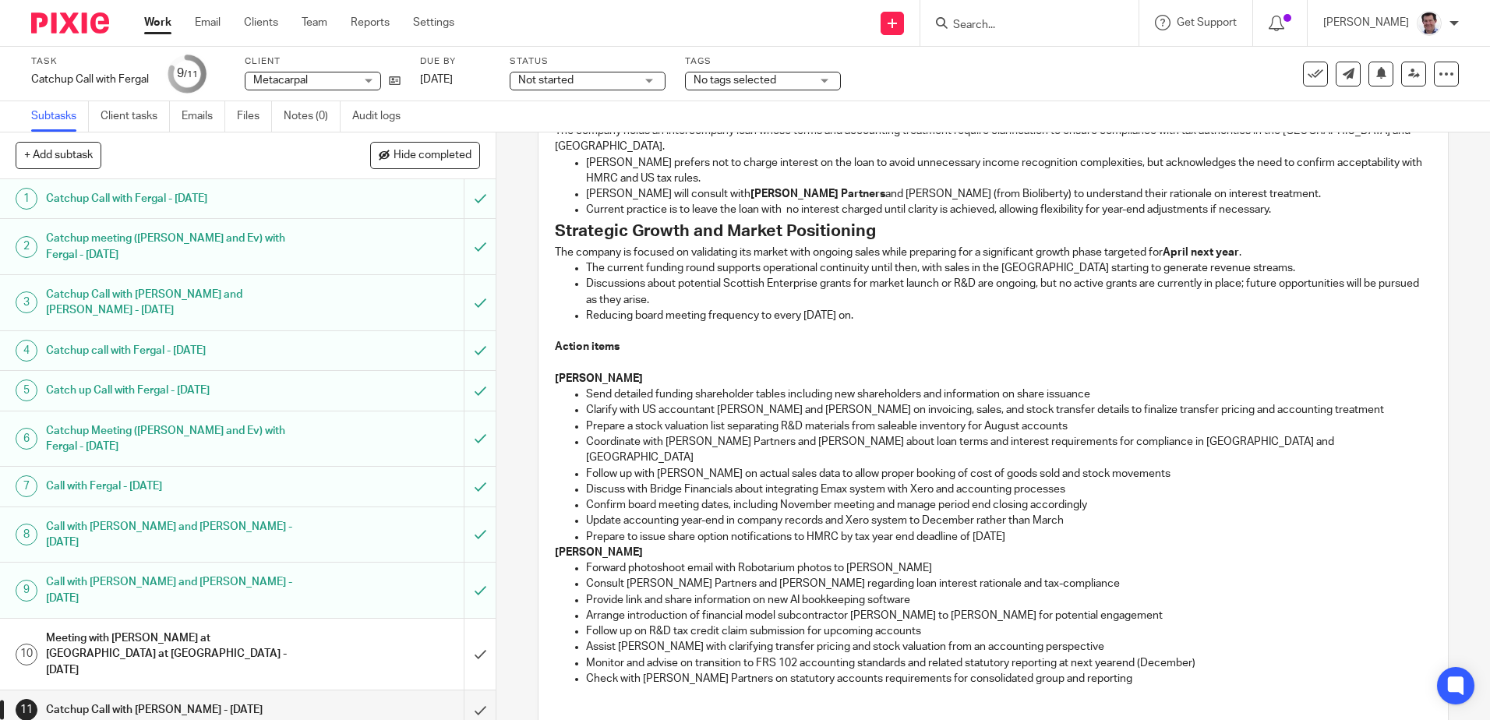
scroll to position [913, 0]
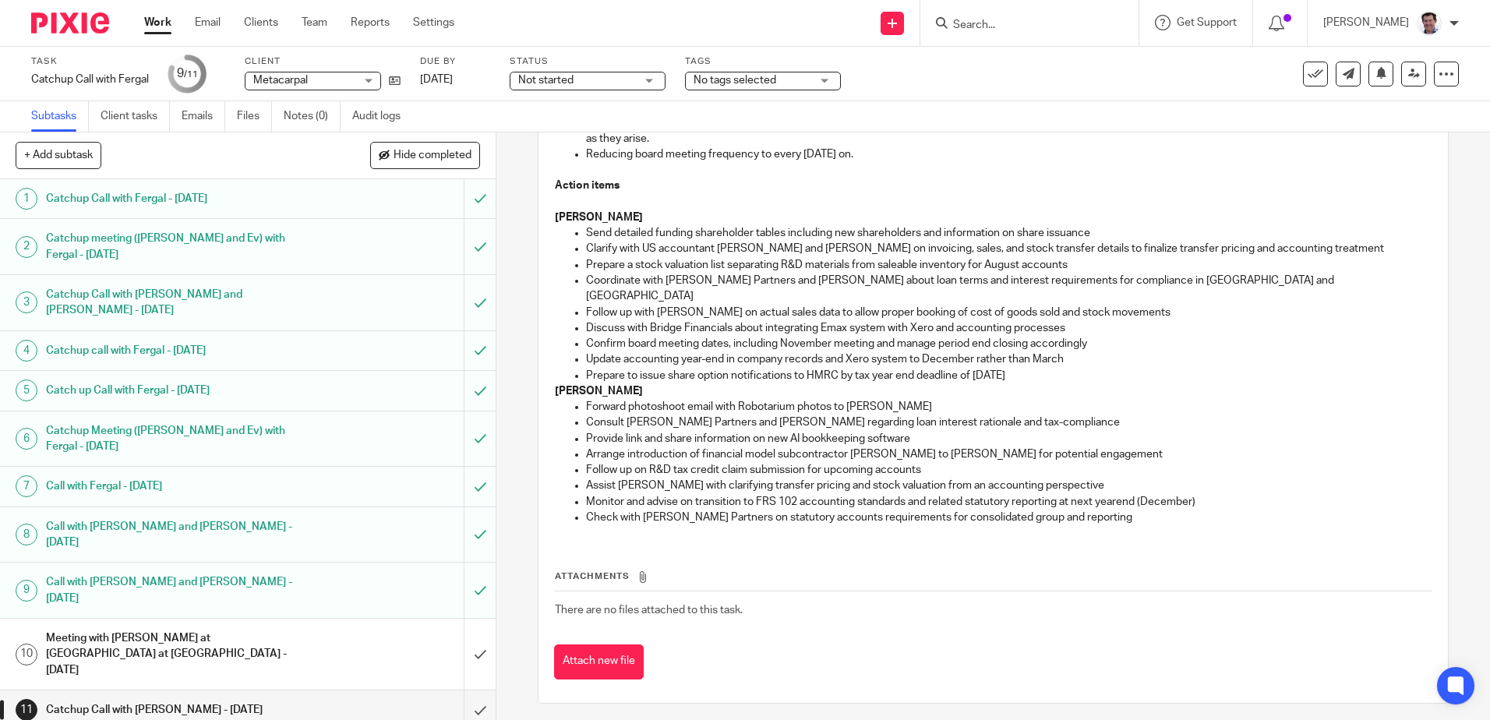
click at [147, 627] on h1 "Meeting with Bruno at Holiday Inn at Edinburgh Zoo - 10 April 2025" at bounding box center [180, 654] width 268 height 55
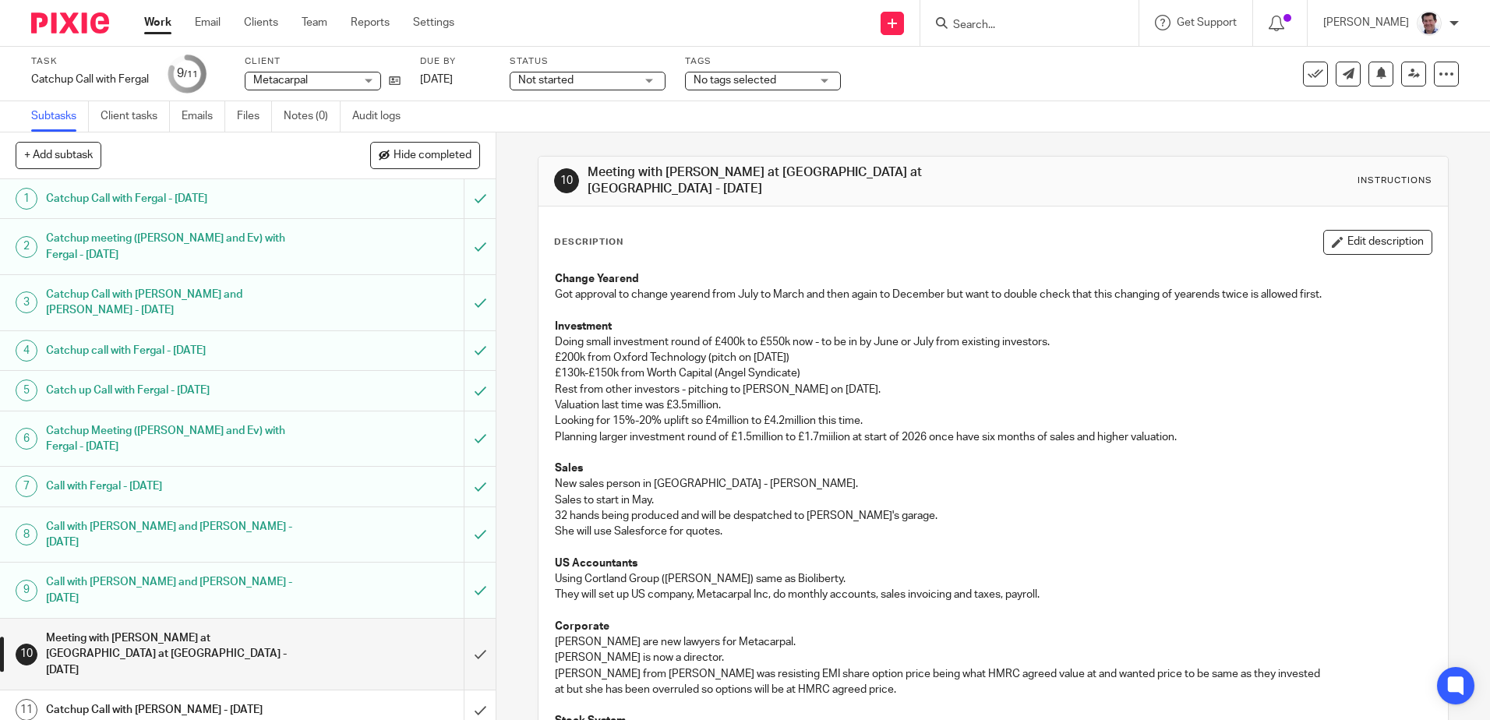
click at [202, 698] on h1 "Catchup Call with [PERSON_NAME] - [DATE]" at bounding box center [180, 709] width 268 height 23
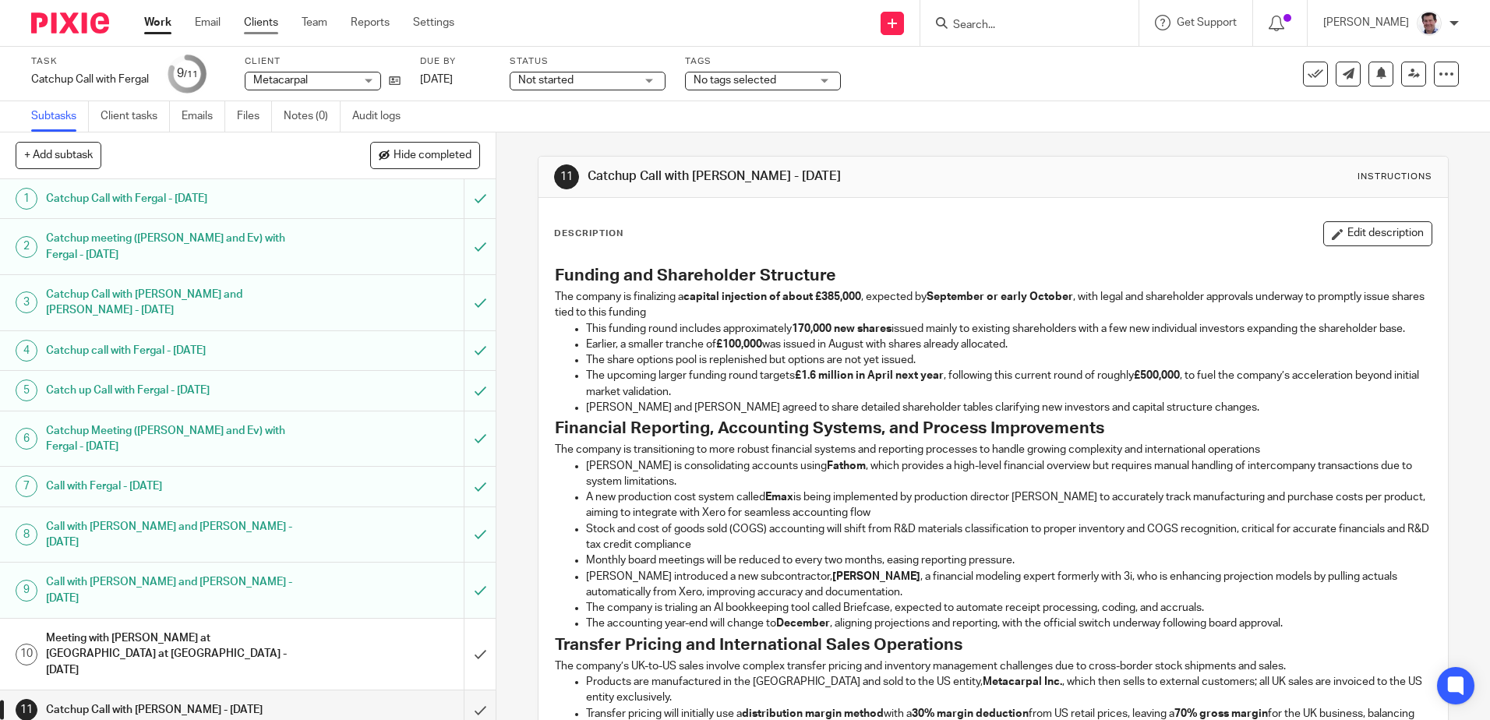
click at [267, 18] on link "Clients" at bounding box center [261, 23] width 34 height 16
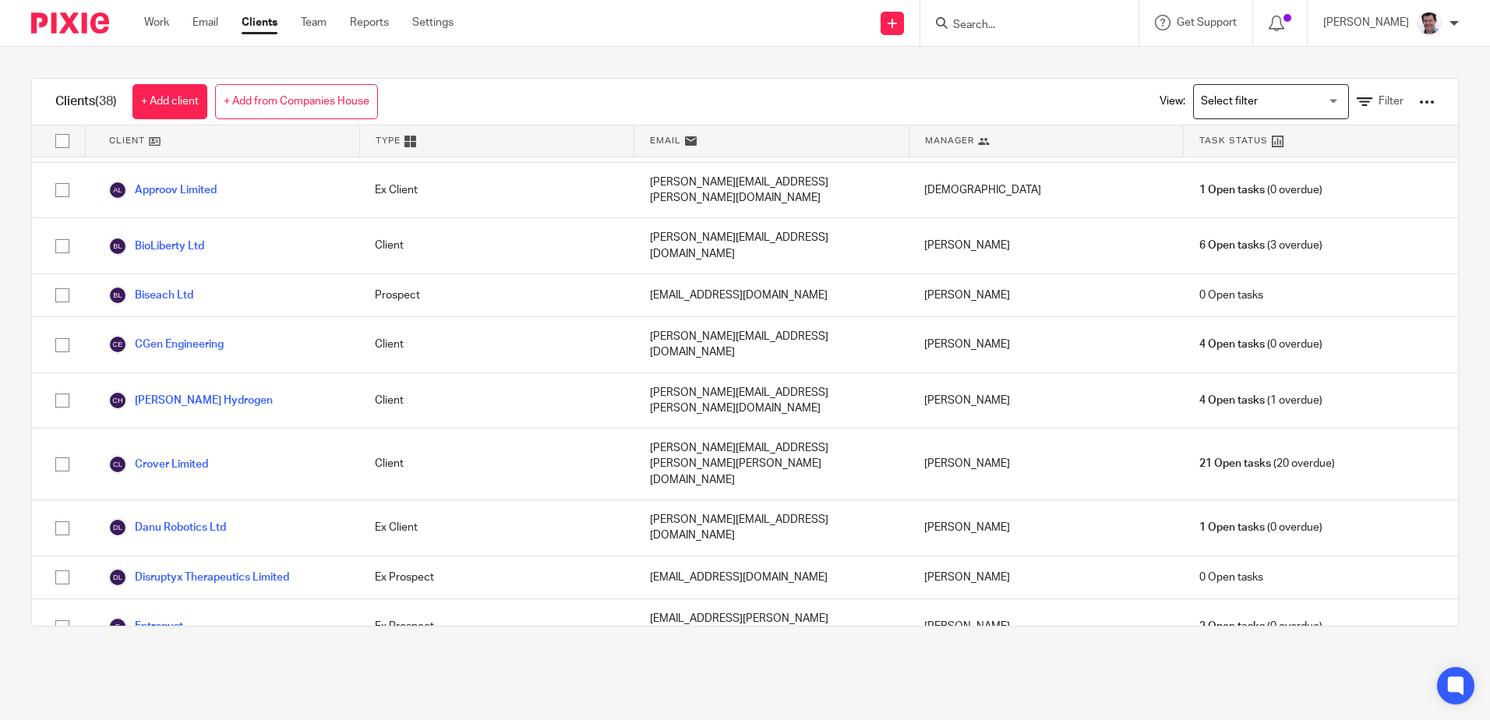
scroll to position [390, 0]
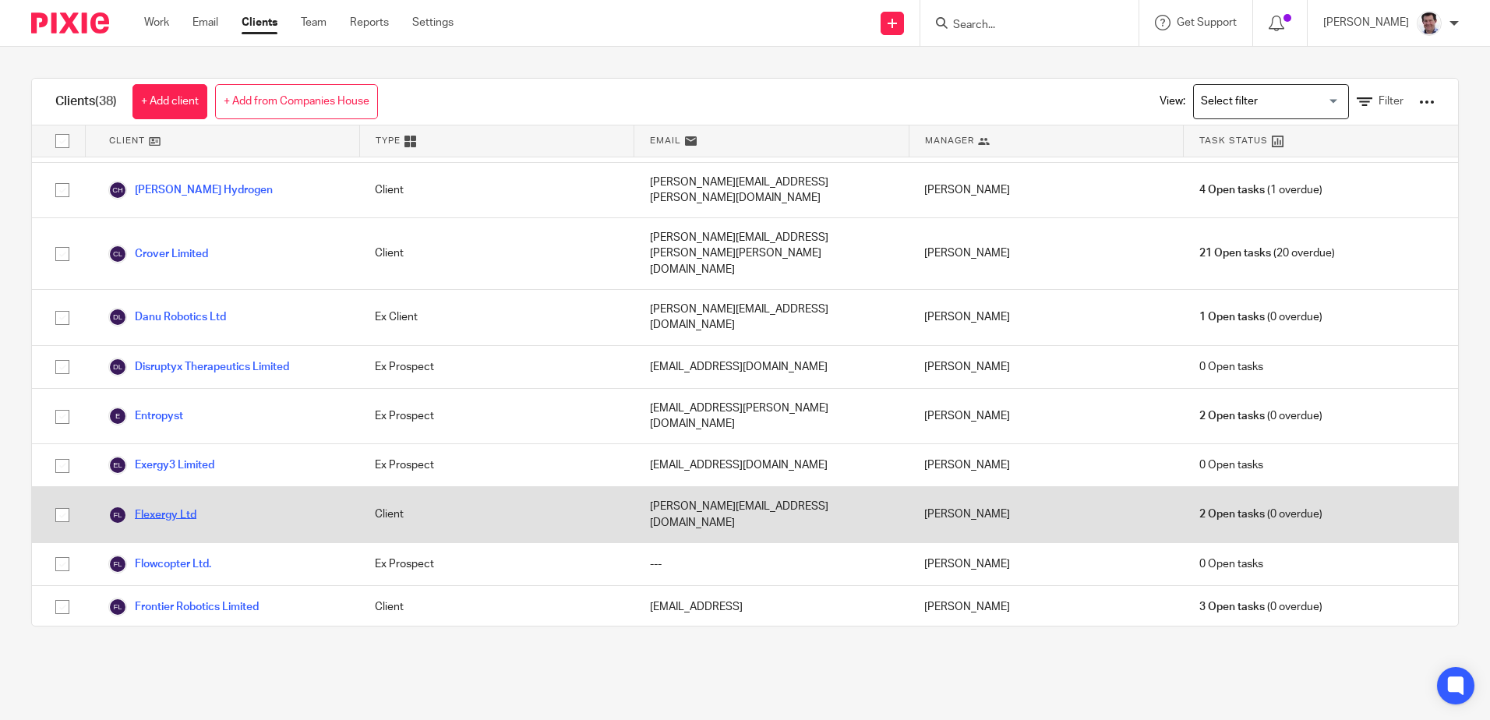
click at [155, 506] on link "Flexergy Ltd" at bounding box center [152, 515] width 88 height 19
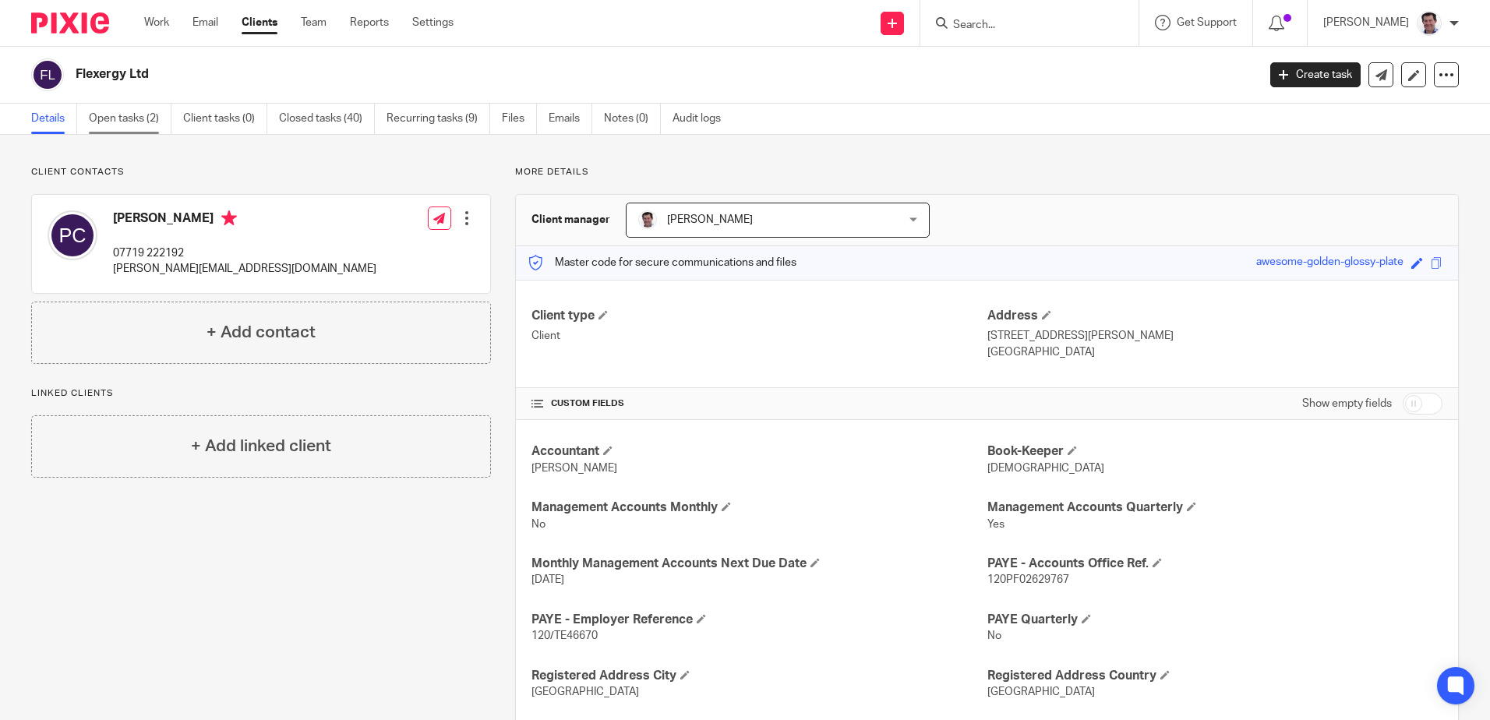
click at [110, 111] on link "Open tasks (2)" at bounding box center [130, 119] width 83 height 30
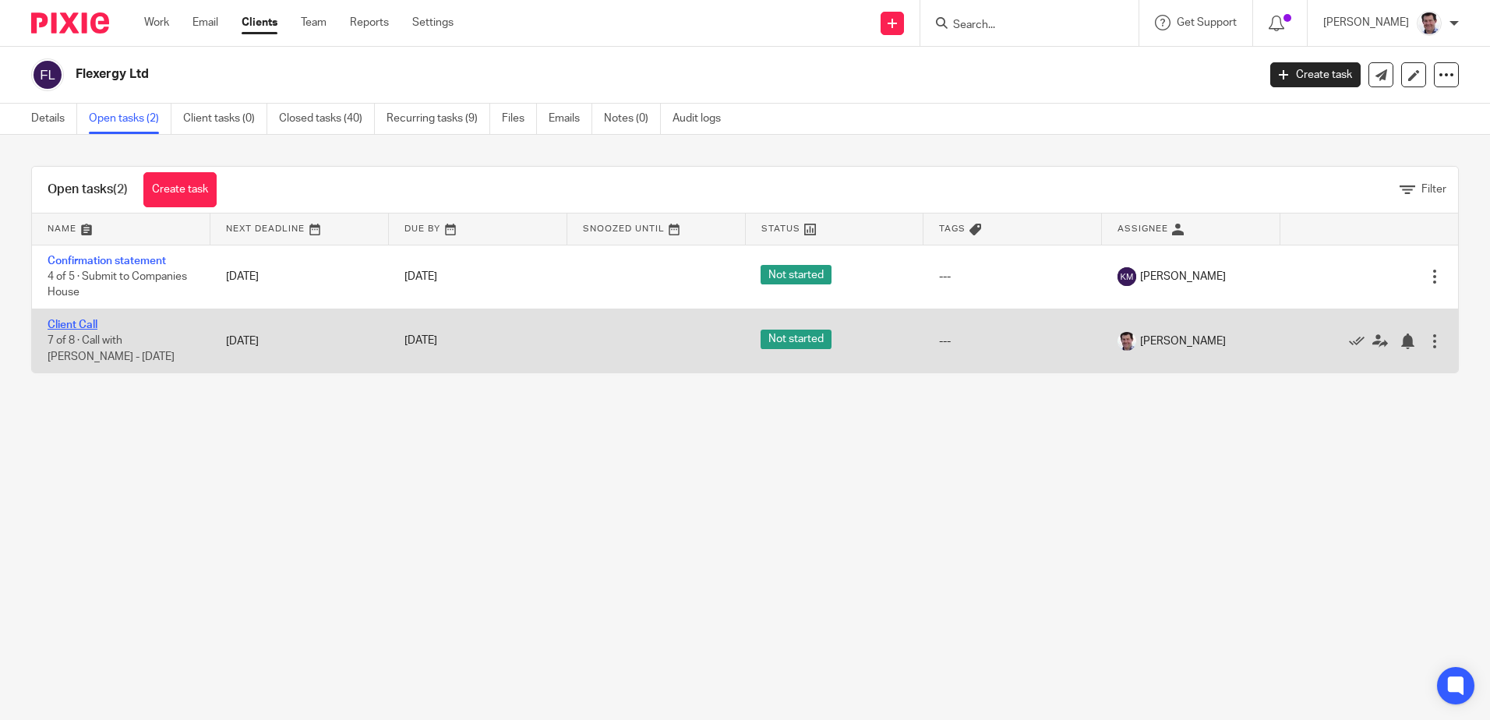
click at [82, 320] on link "Client Call" at bounding box center [73, 325] width 50 height 11
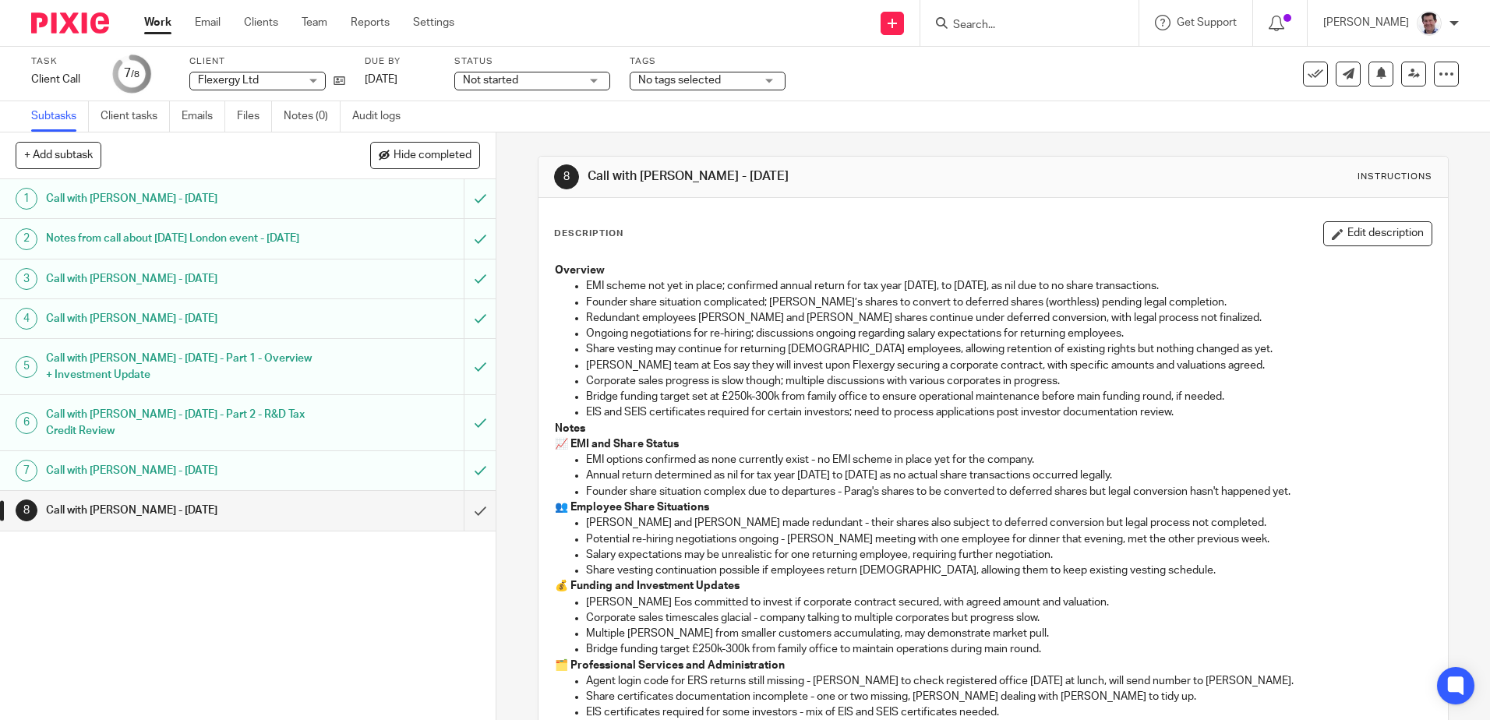
click at [186, 522] on h1 "Call with [PERSON_NAME] - [DATE]" at bounding box center [180, 510] width 268 height 23
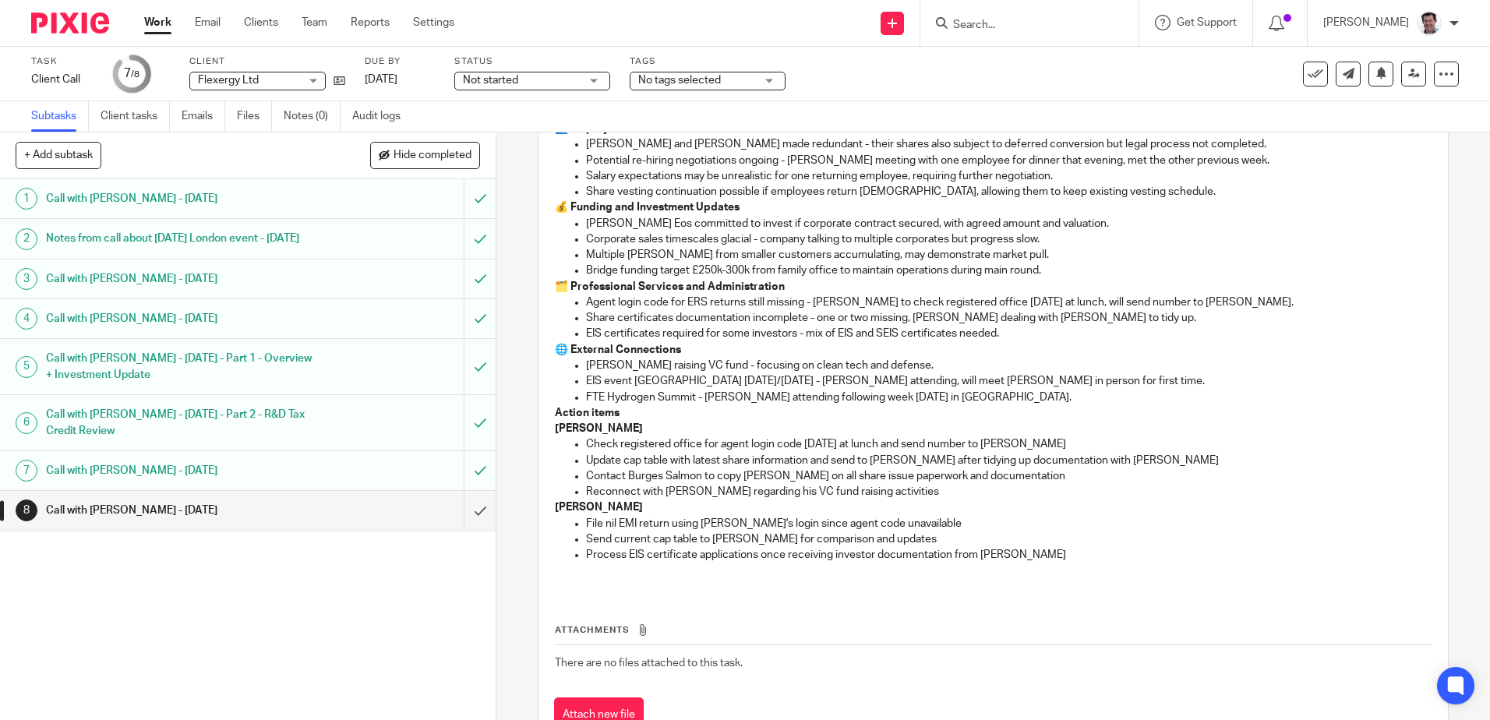
scroll to position [390, 0]
